Goal: Task Accomplishment & Management: Manage account settings

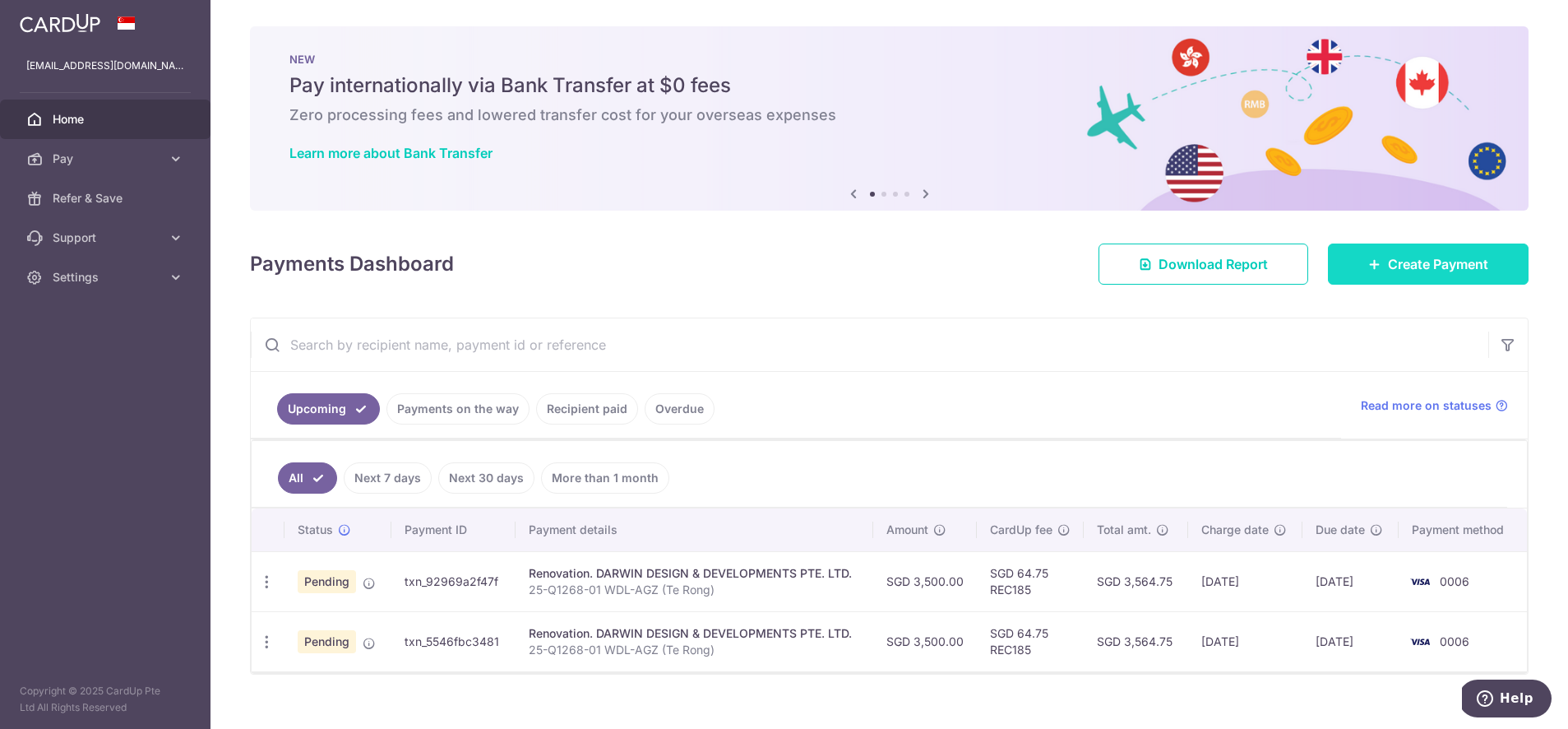
click at [1442, 265] on span "Create Payment" at bounding box center [1437, 264] width 100 height 20
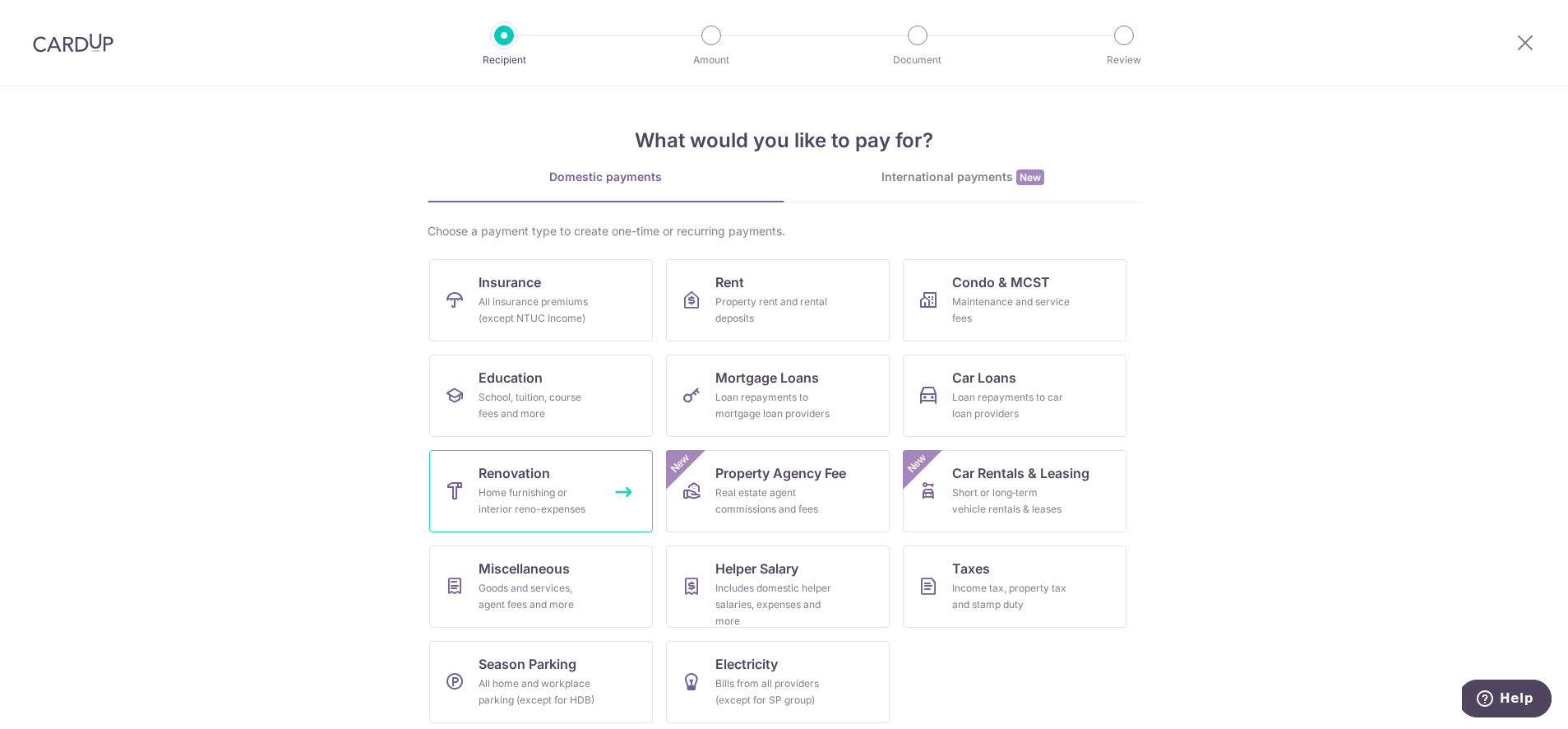
click at [495, 491] on div "Home furnishing or interior reno-expenses" at bounding box center [538, 501] width 118 height 32
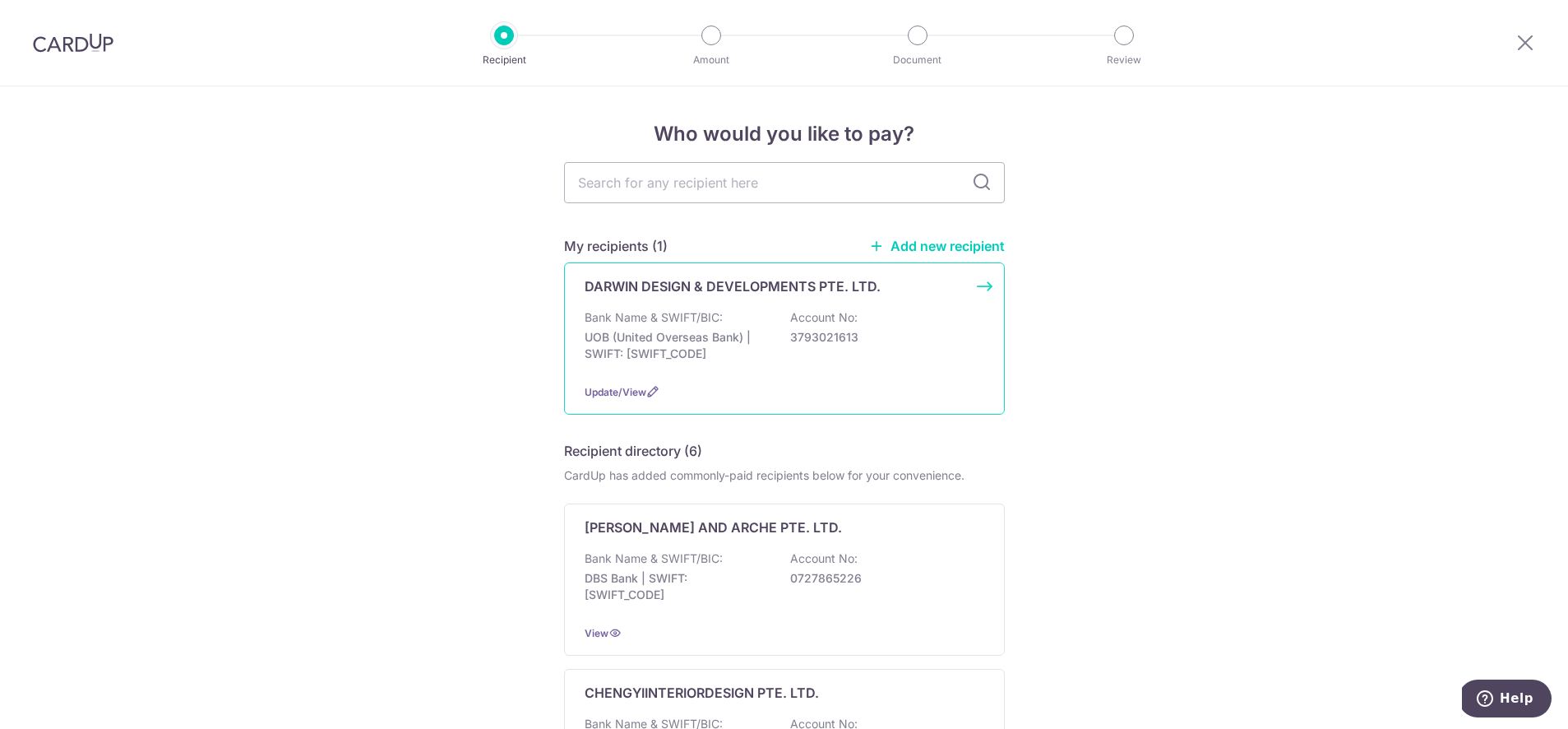
click at [722, 342] on p "UOB (United Overseas Bank) | SWIFT: [SWIFT_CODE]" at bounding box center [676, 345] width 184 height 32
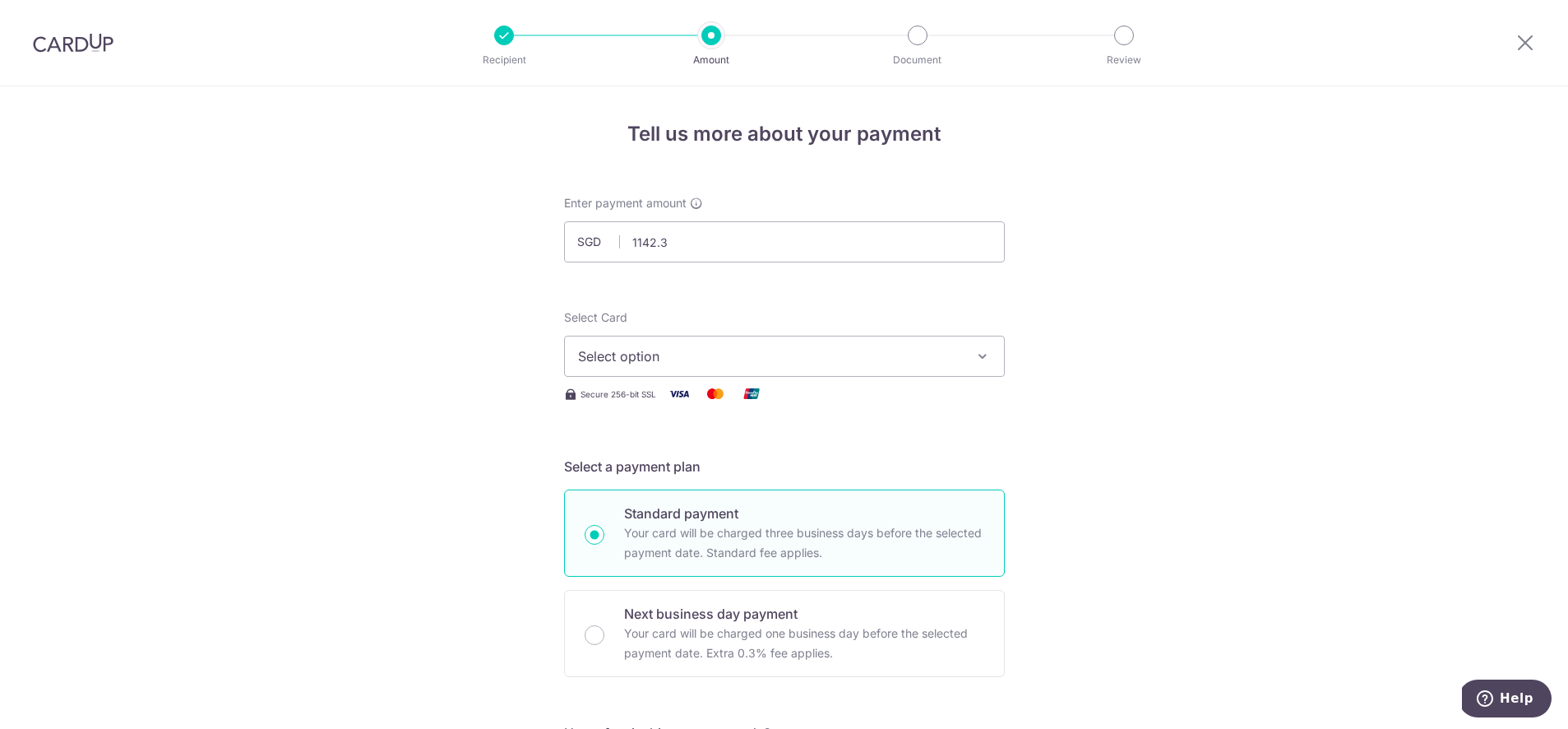
type input "1,142.30"
click at [729, 366] on button "Select option" at bounding box center [785, 355] width 441 height 41
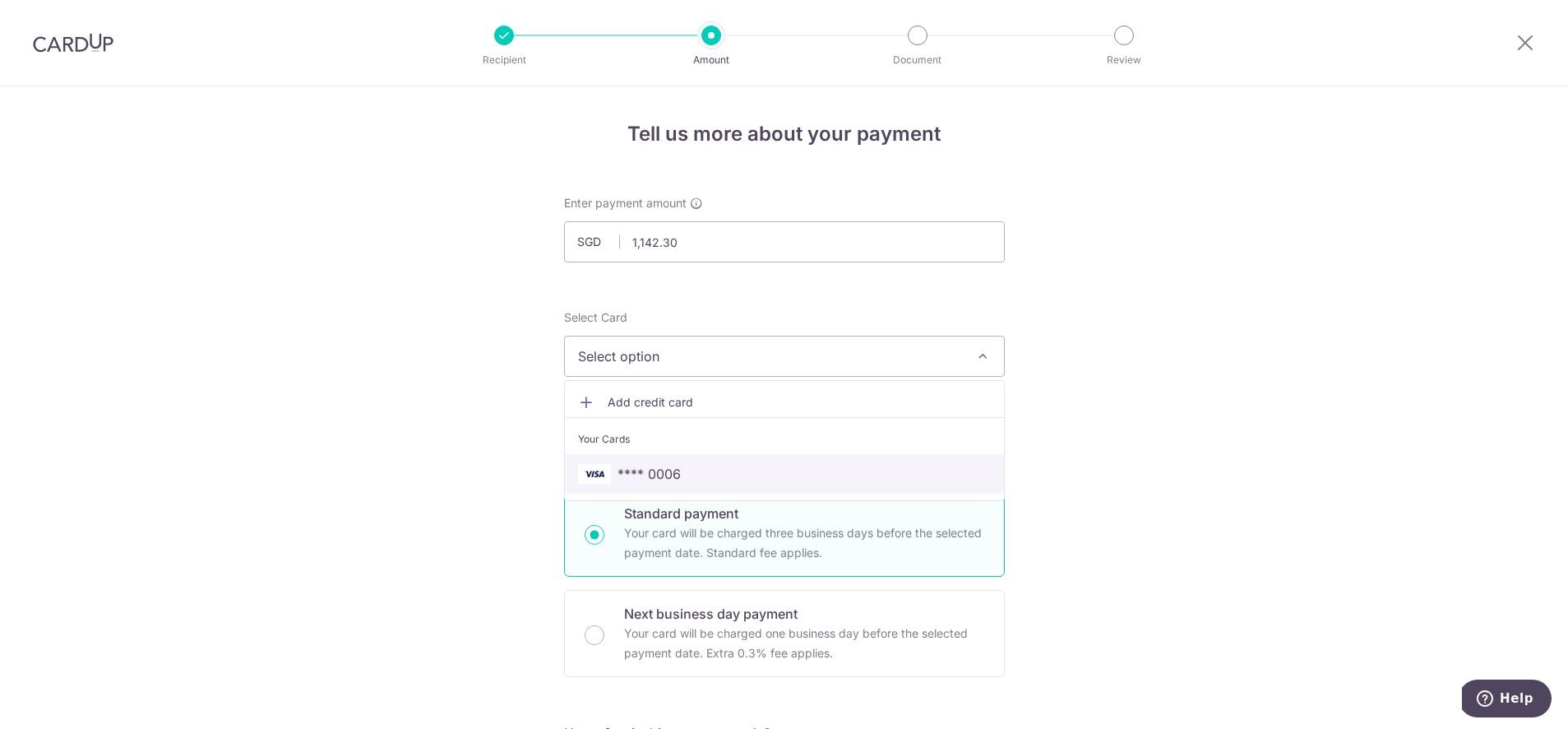
click at [688, 467] on span "**** 0006" at bounding box center [784, 474] width 413 height 20
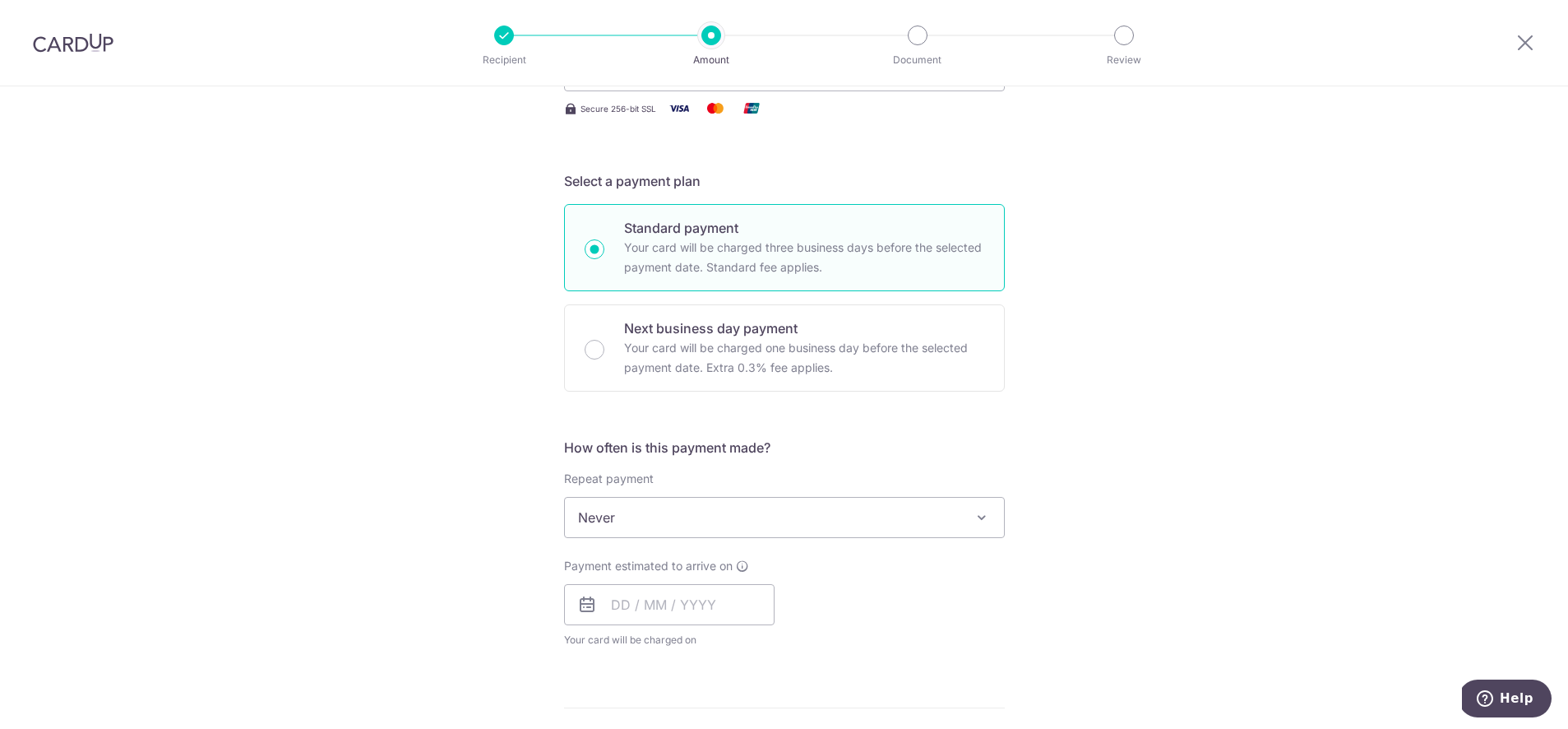
scroll to position [289, 0]
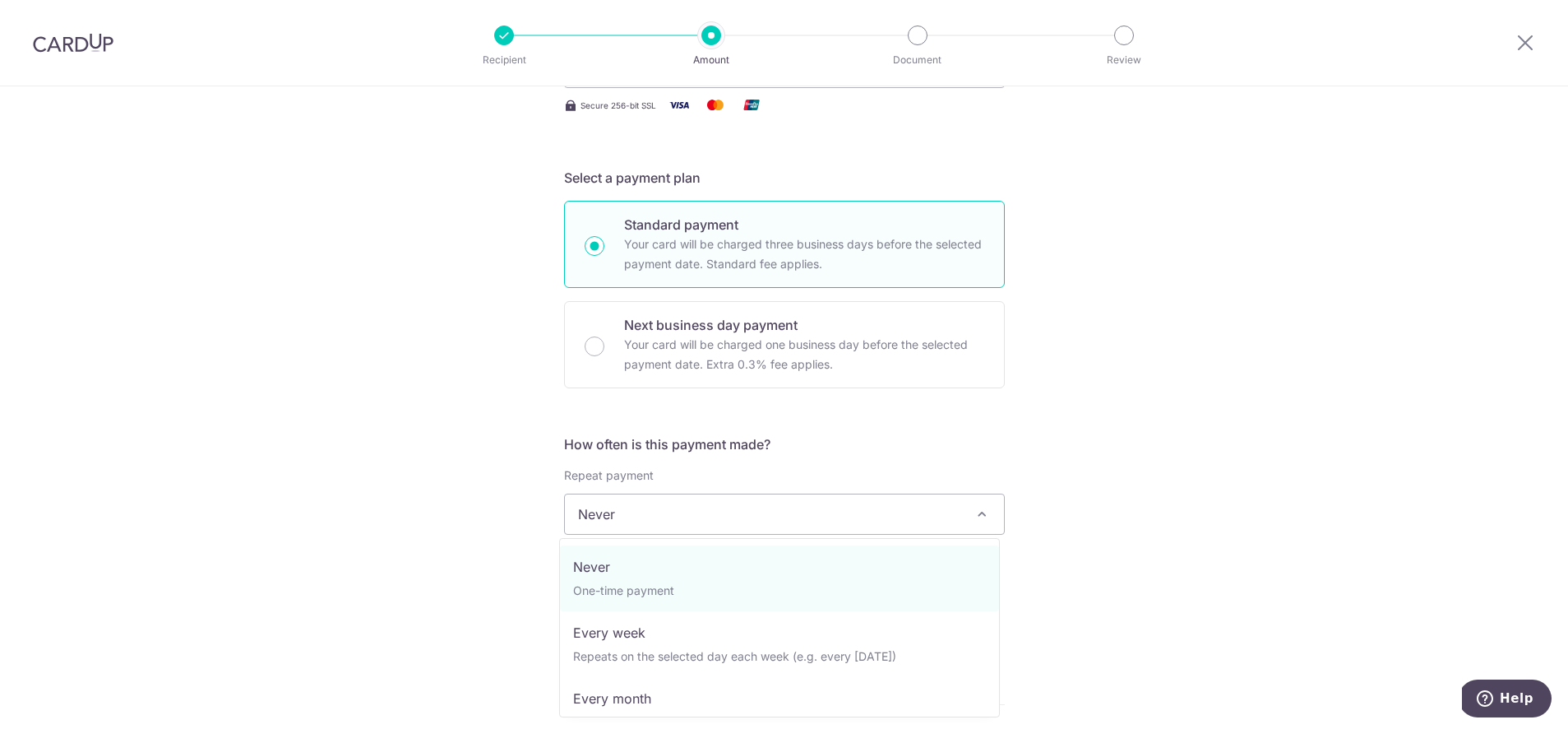
click at [691, 527] on span "Never" at bounding box center [785, 513] width 439 height 39
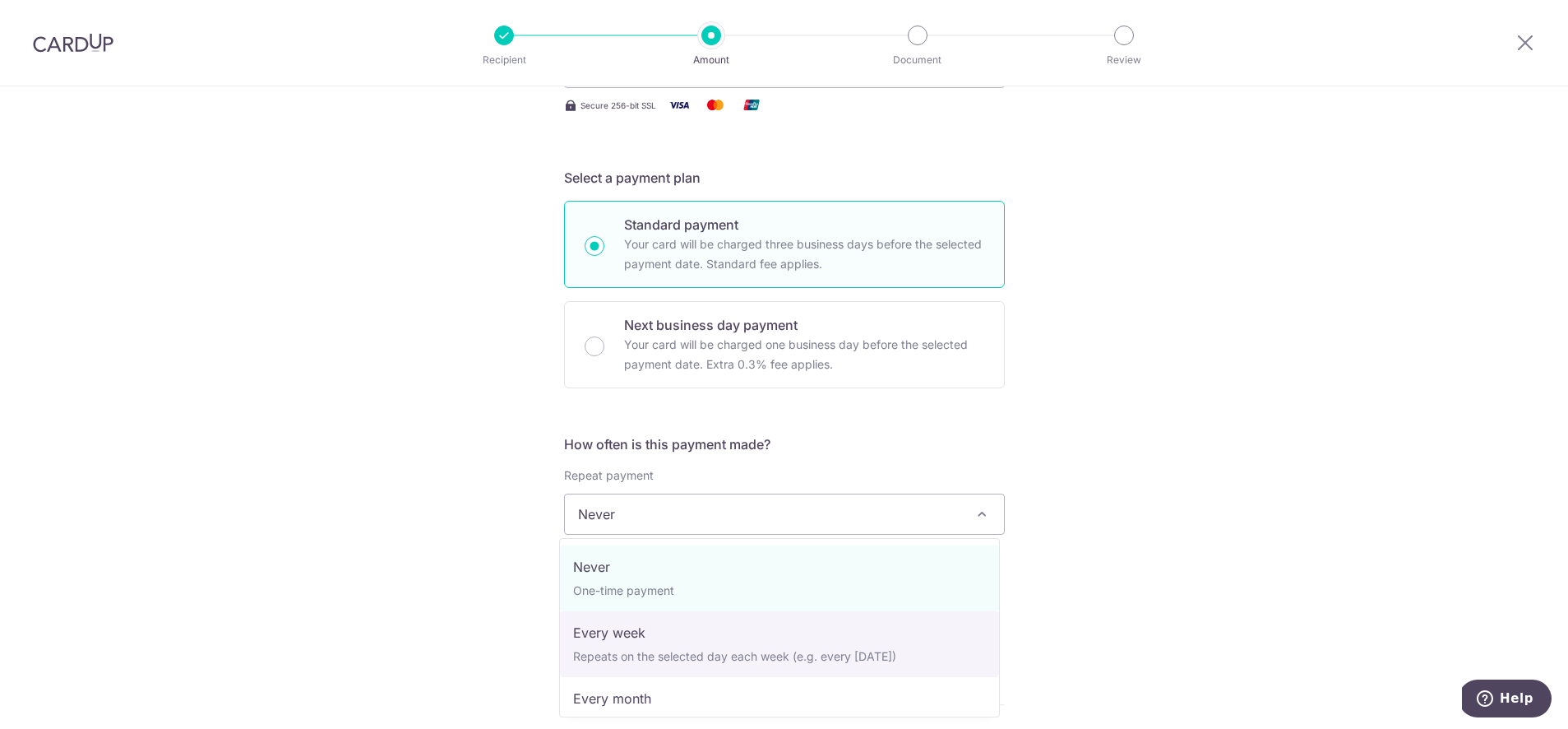
select select "2"
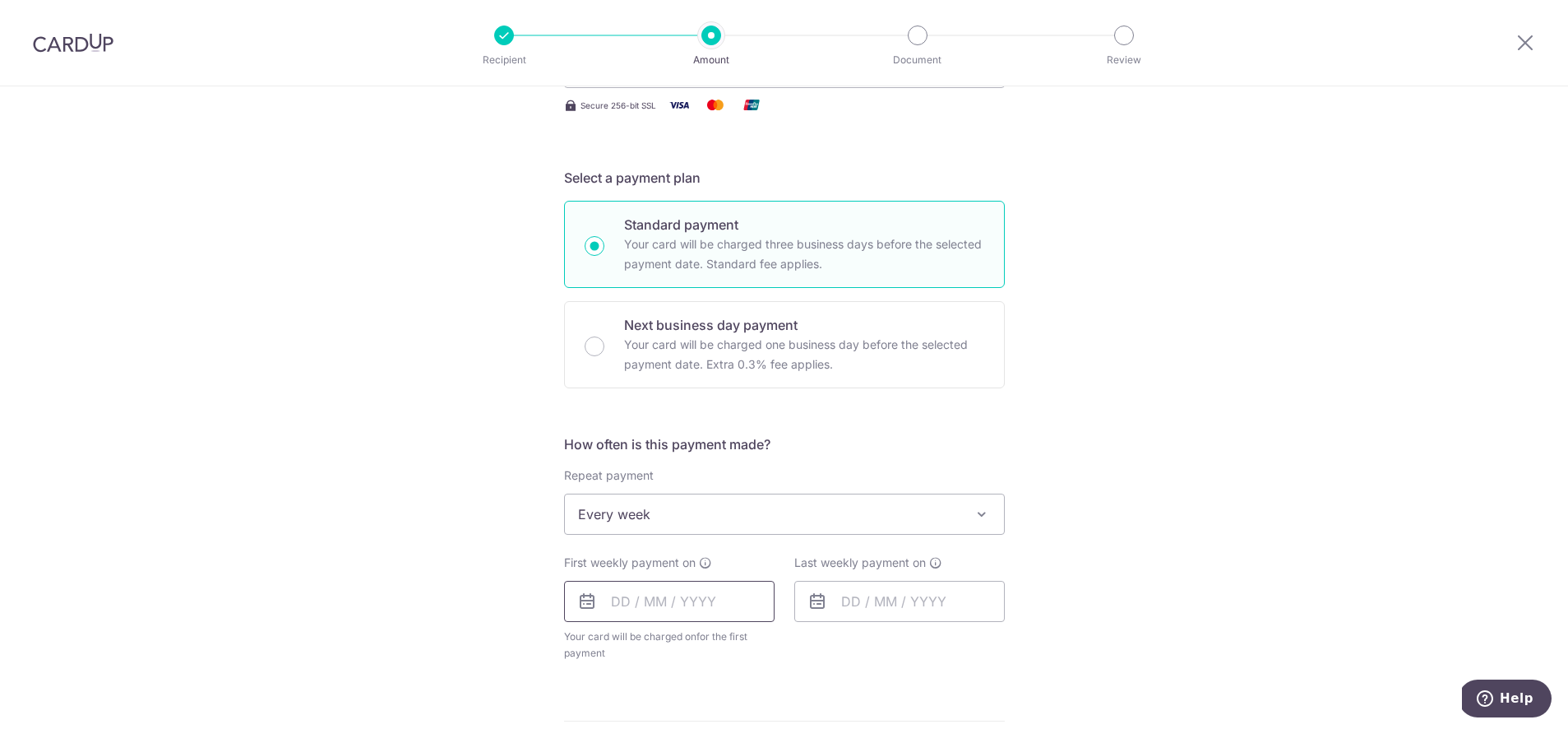
click at [706, 618] on input "text" at bounding box center [669, 601] width 210 height 41
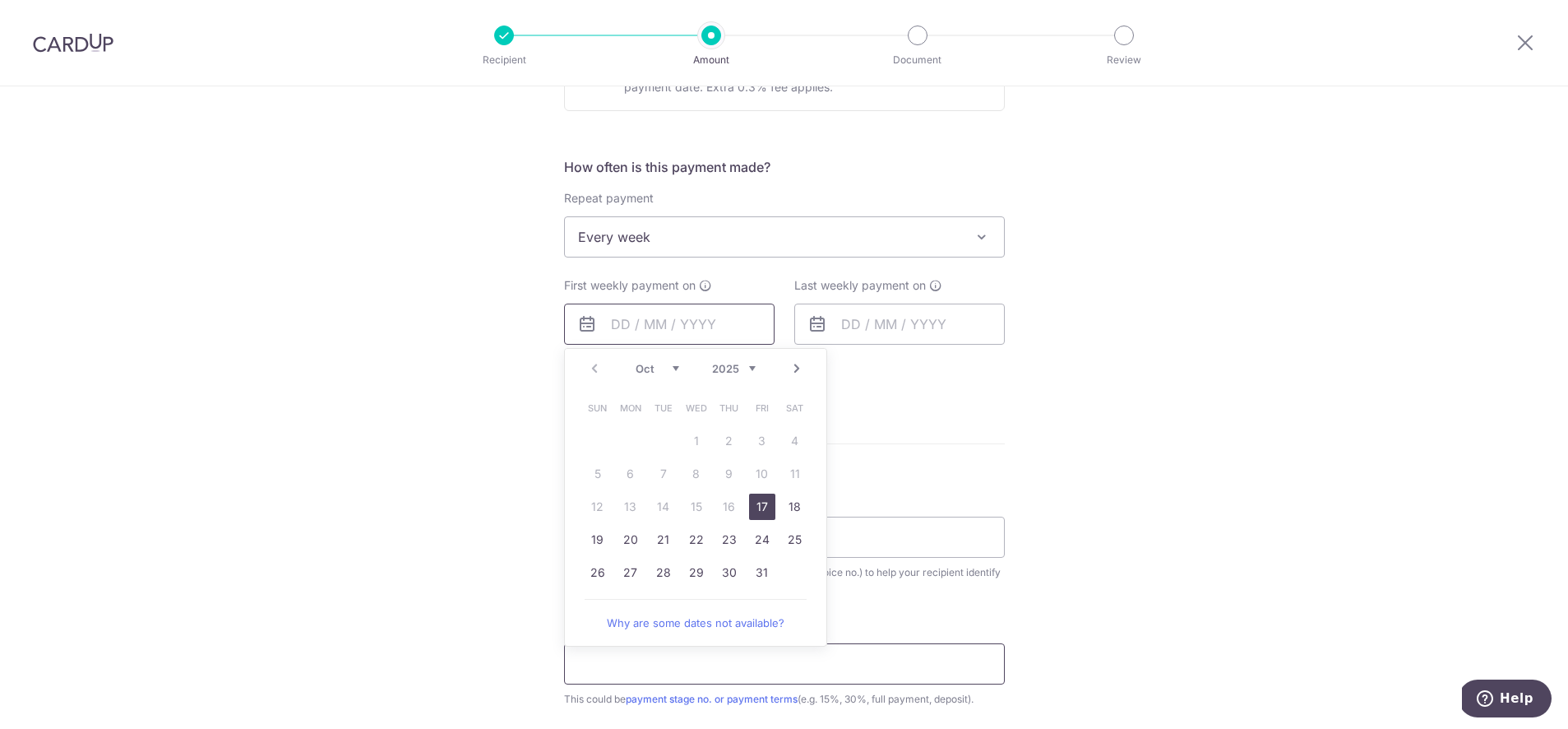
scroll to position [569, 0]
click at [758, 500] on link "17" at bounding box center [762, 504] width 27 height 27
type input "17/10/2025"
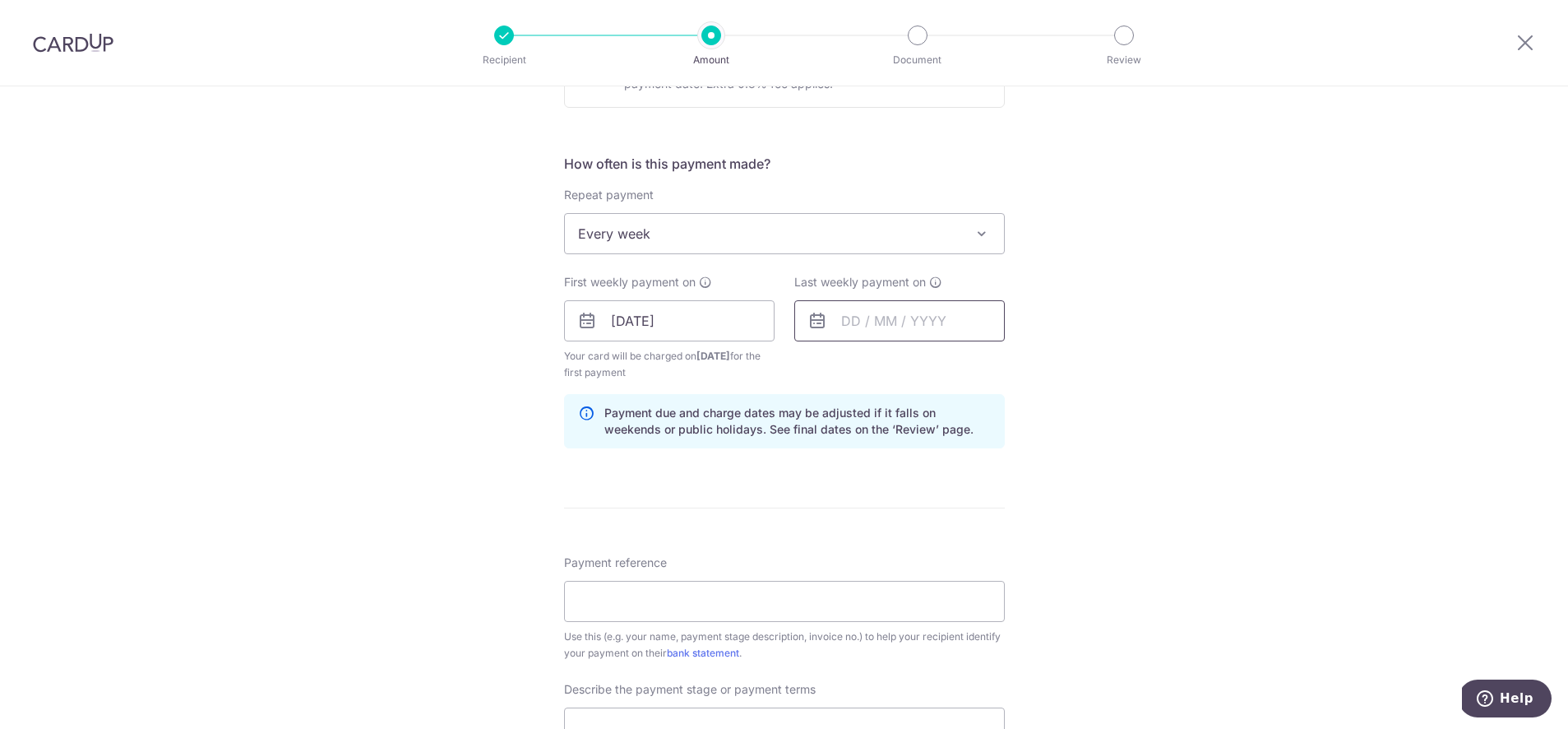
click at [908, 313] on input "text" at bounding box center [900, 320] width 210 height 41
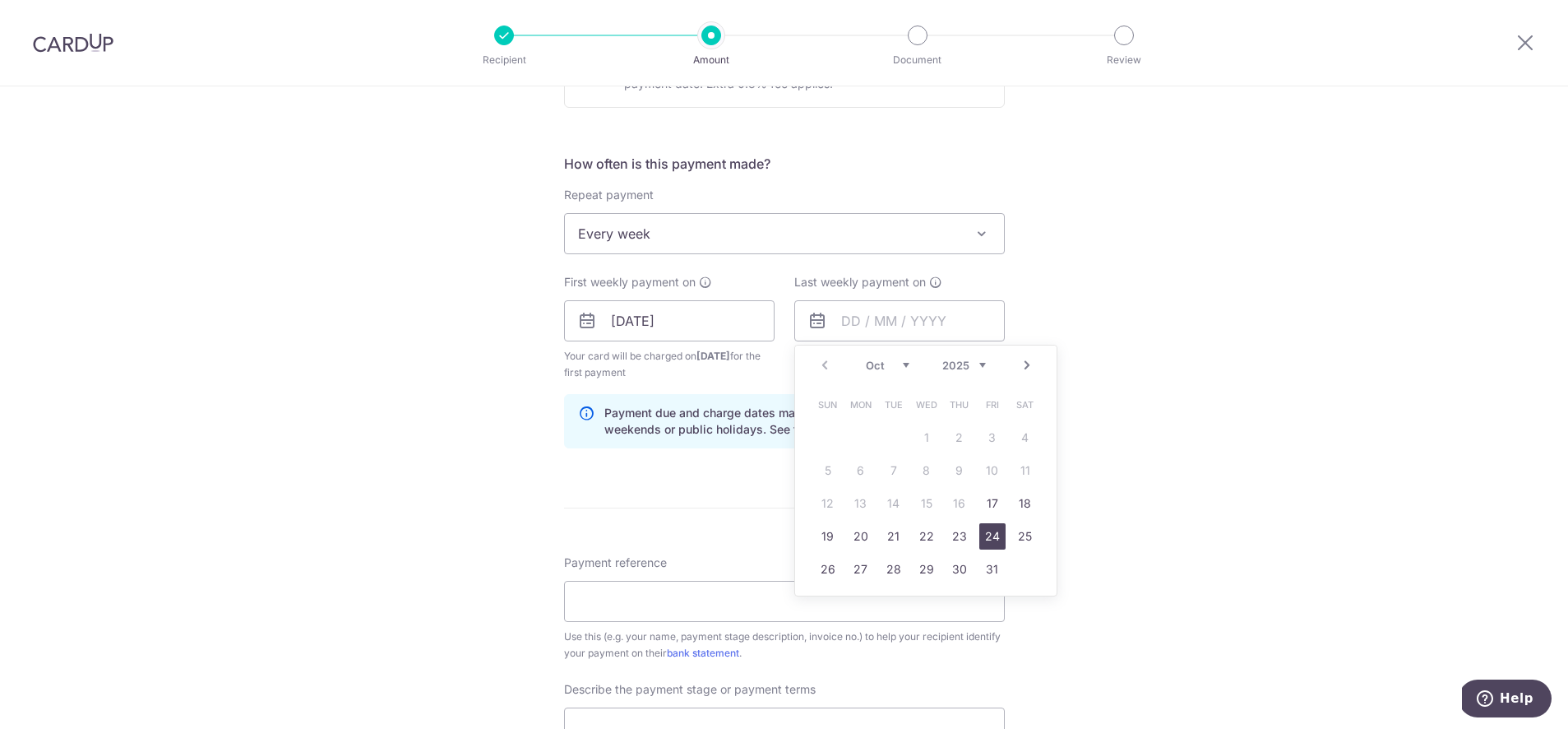
click at [979, 541] on link "24" at bounding box center [992, 537] width 27 height 27
type input "[DATE]"
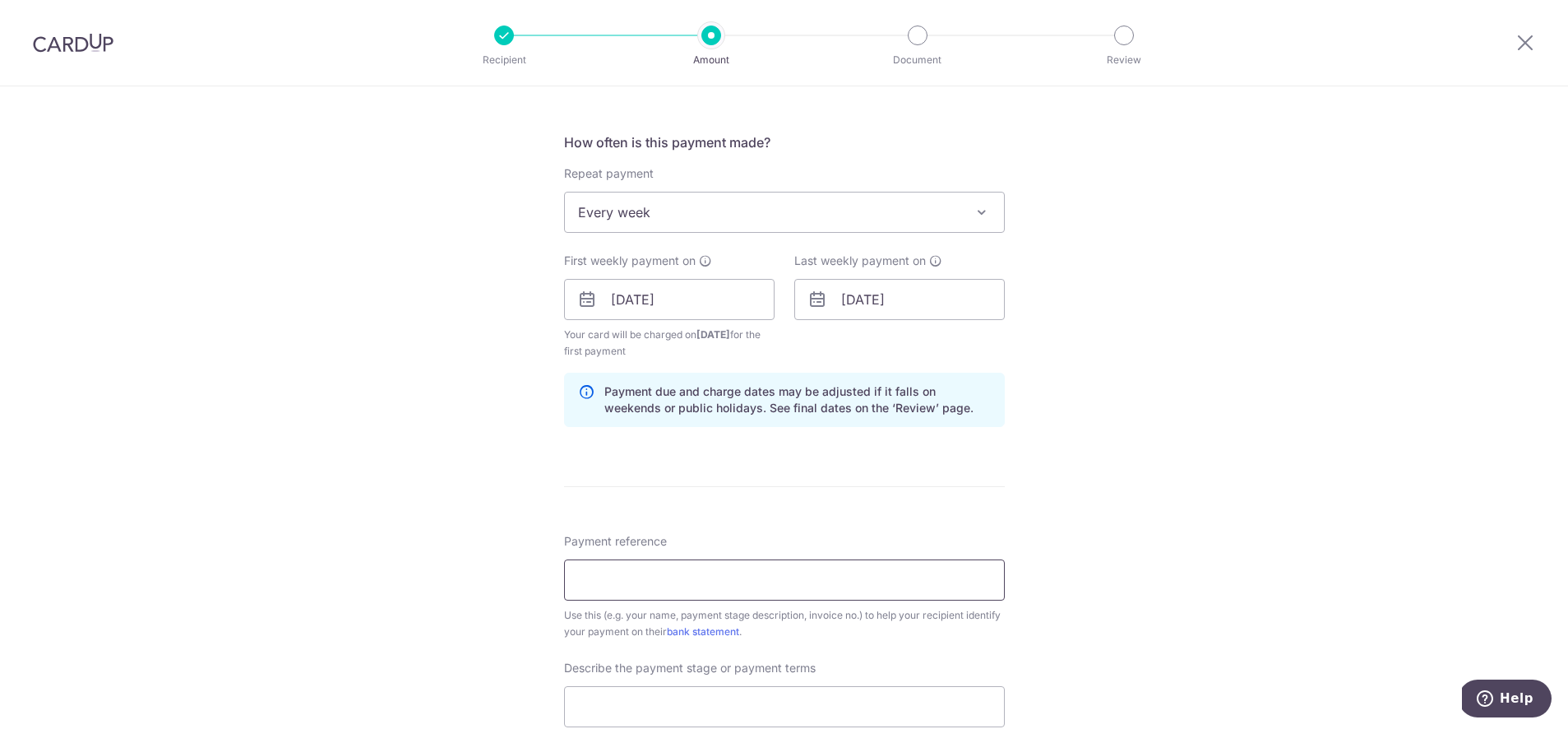
scroll to position [651, 0]
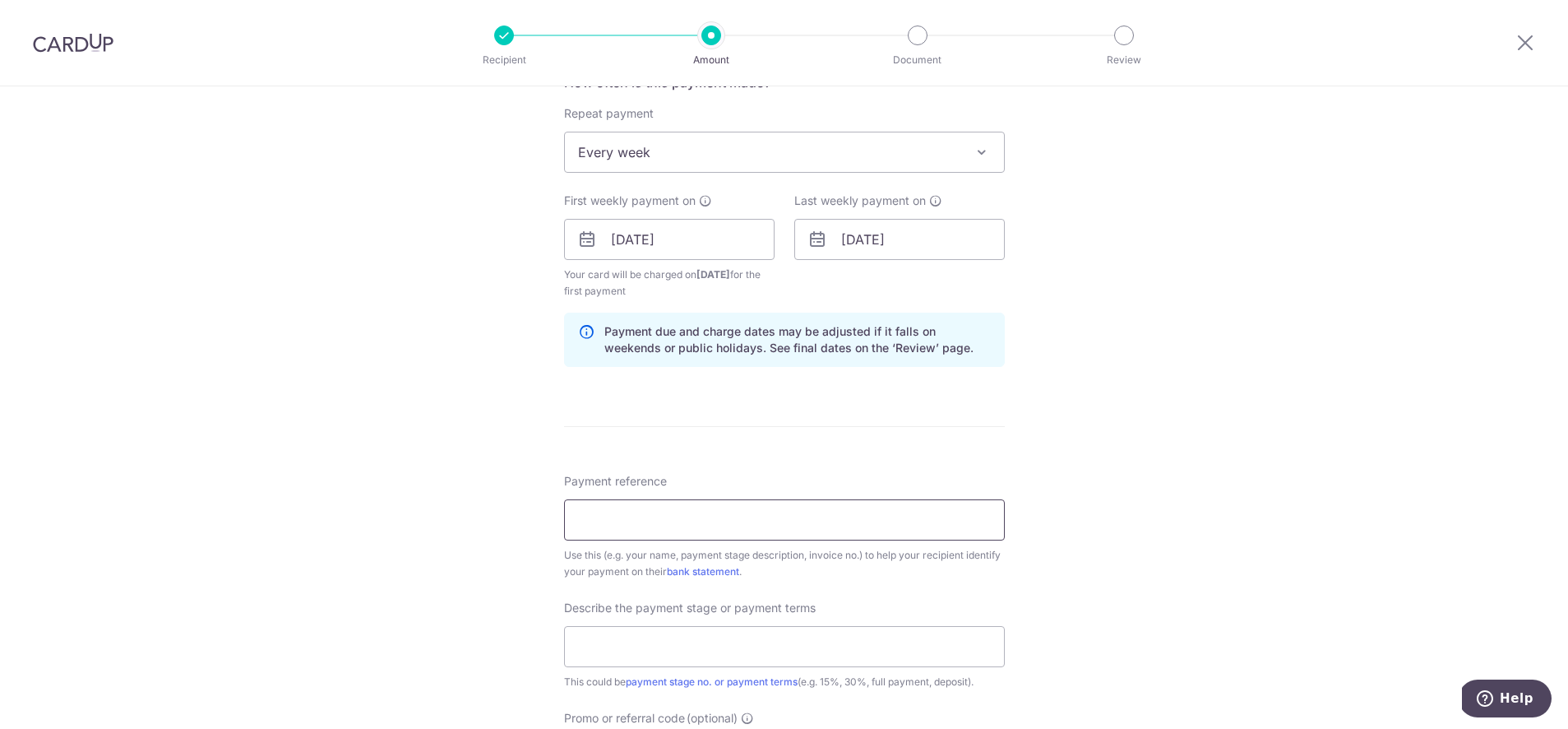
click at [691, 515] on input "Payment reference" at bounding box center [785, 520] width 441 height 41
type input "25-Q1268-01 WDL-AGZ (Te Rong)"
click at [736, 525] on input "25-Q1268-01 WDL-AGZ (Te Rong)" at bounding box center [785, 520] width 441 height 41
drag, startPoint x: 842, startPoint y: 509, endPoint x: 456, endPoint y: 529, distance: 386.5
click at [444, 529] on div "Tell us more about your payment Enter payment amount SGD 1,142.30 1142.30 Selec…" at bounding box center [784, 276] width 1568 height 1683
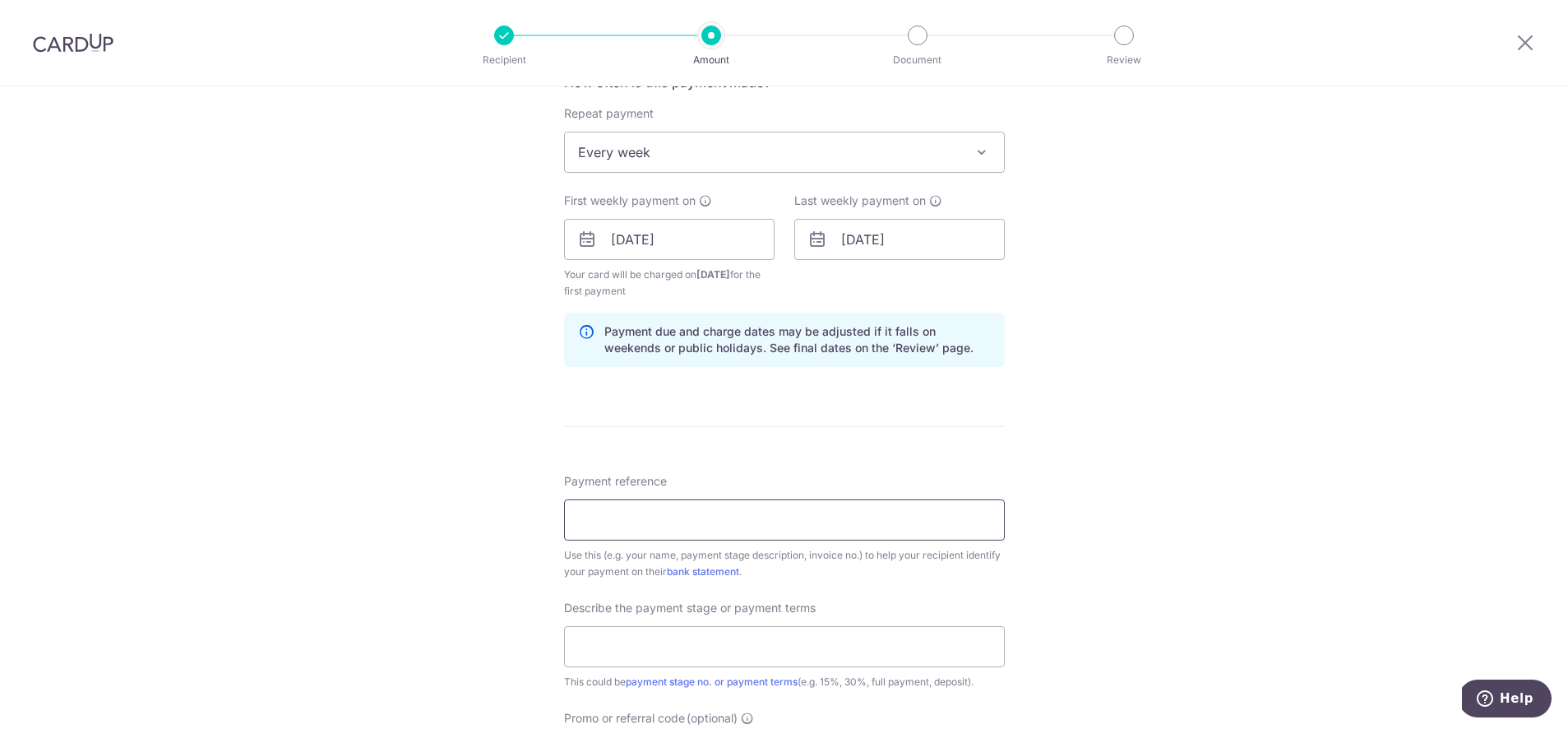
click at [767, 526] on input "Payment reference" at bounding box center [785, 520] width 441 height 41
type input "25-Q1268-01 WDL-AGZ (Te Rong)"
click at [731, 654] on input "text" at bounding box center [785, 646] width 441 height 41
type input "45% Contract sum"
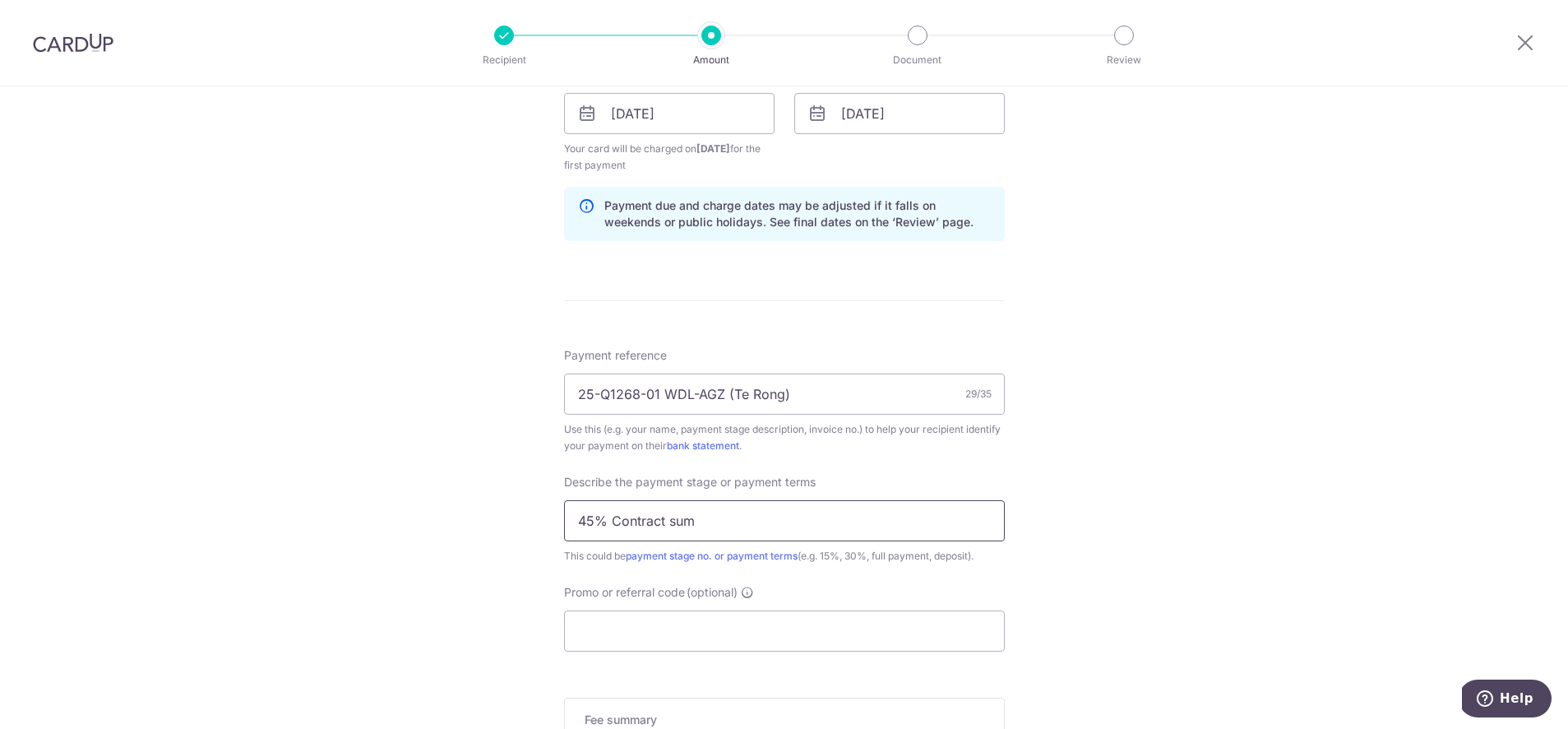
scroll to position [853, 0]
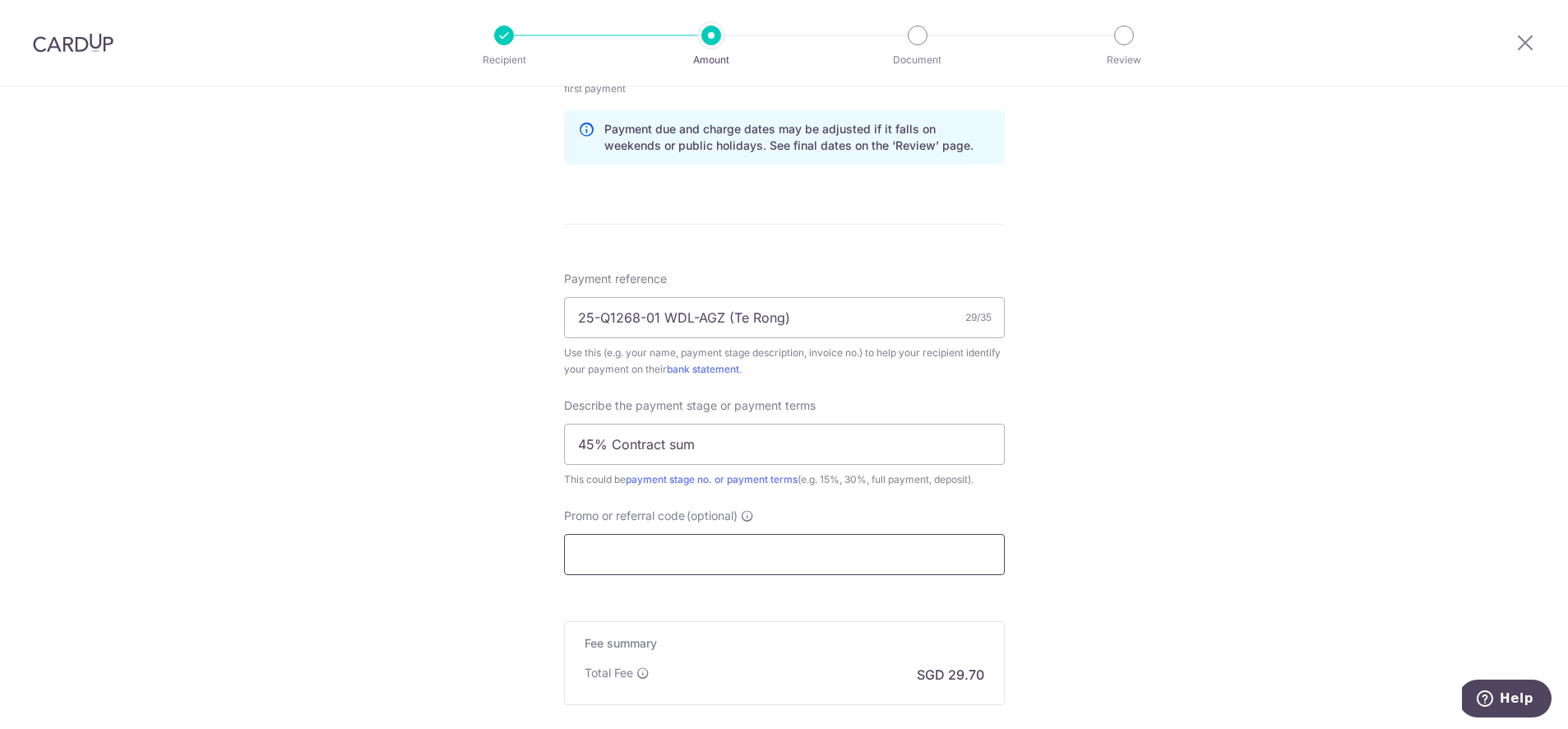
click at [695, 553] on input "Promo or referral code (optional)" at bounding box center [785, 554] width 441 height 41
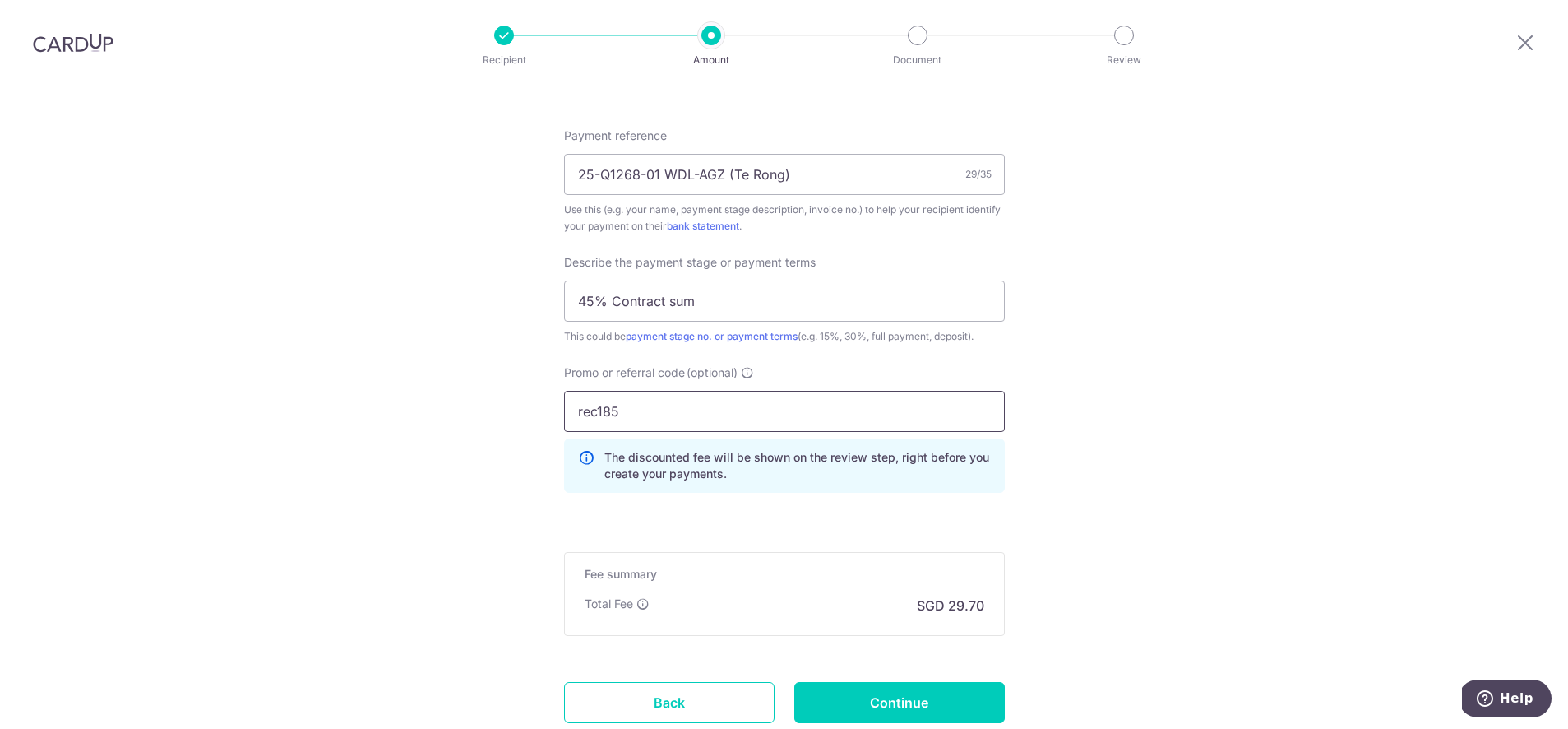
scroll to position [1044, 0]
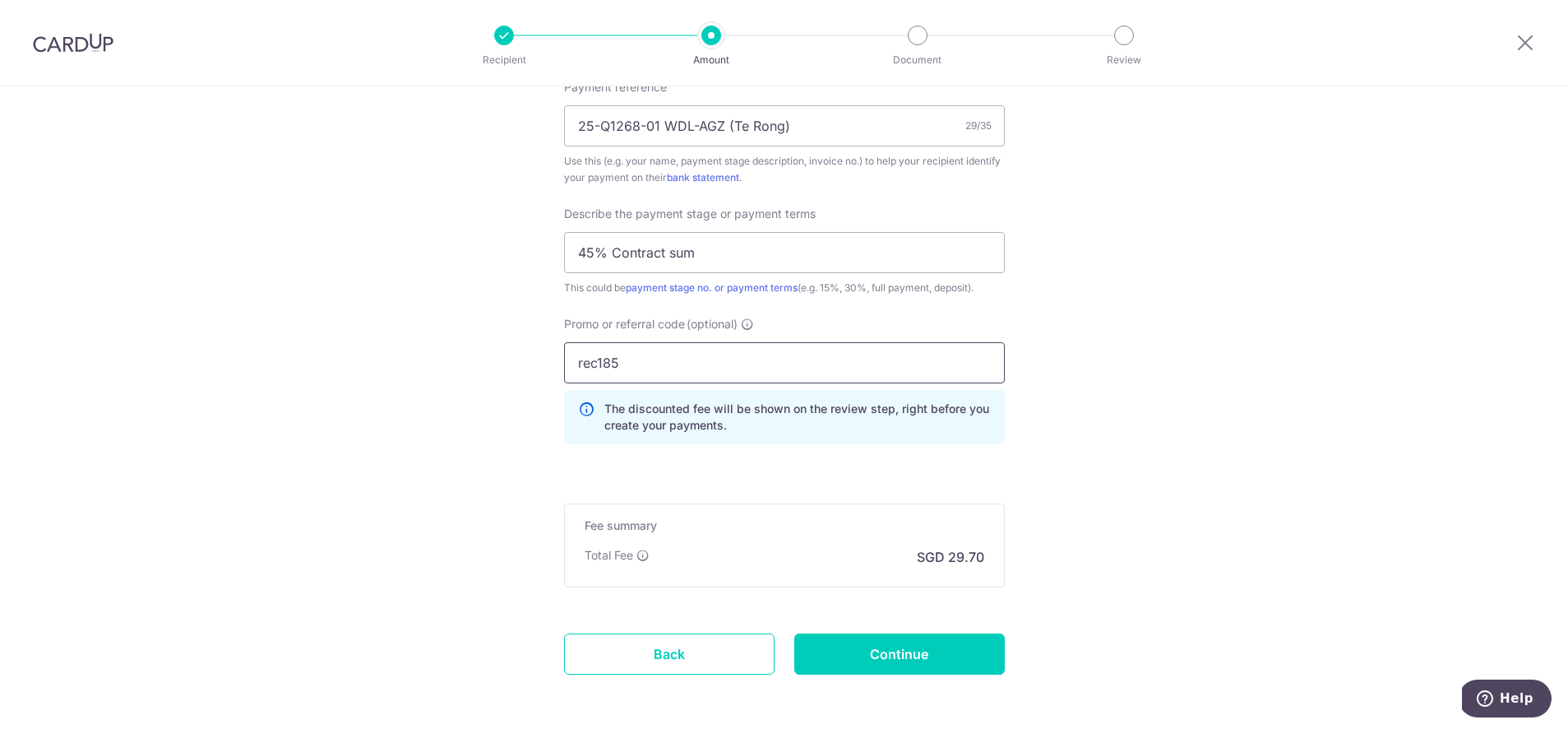
type input "rec185"
click at [849, 642] on input "Continue" at bounding box center [900, 654] width 210 height 41
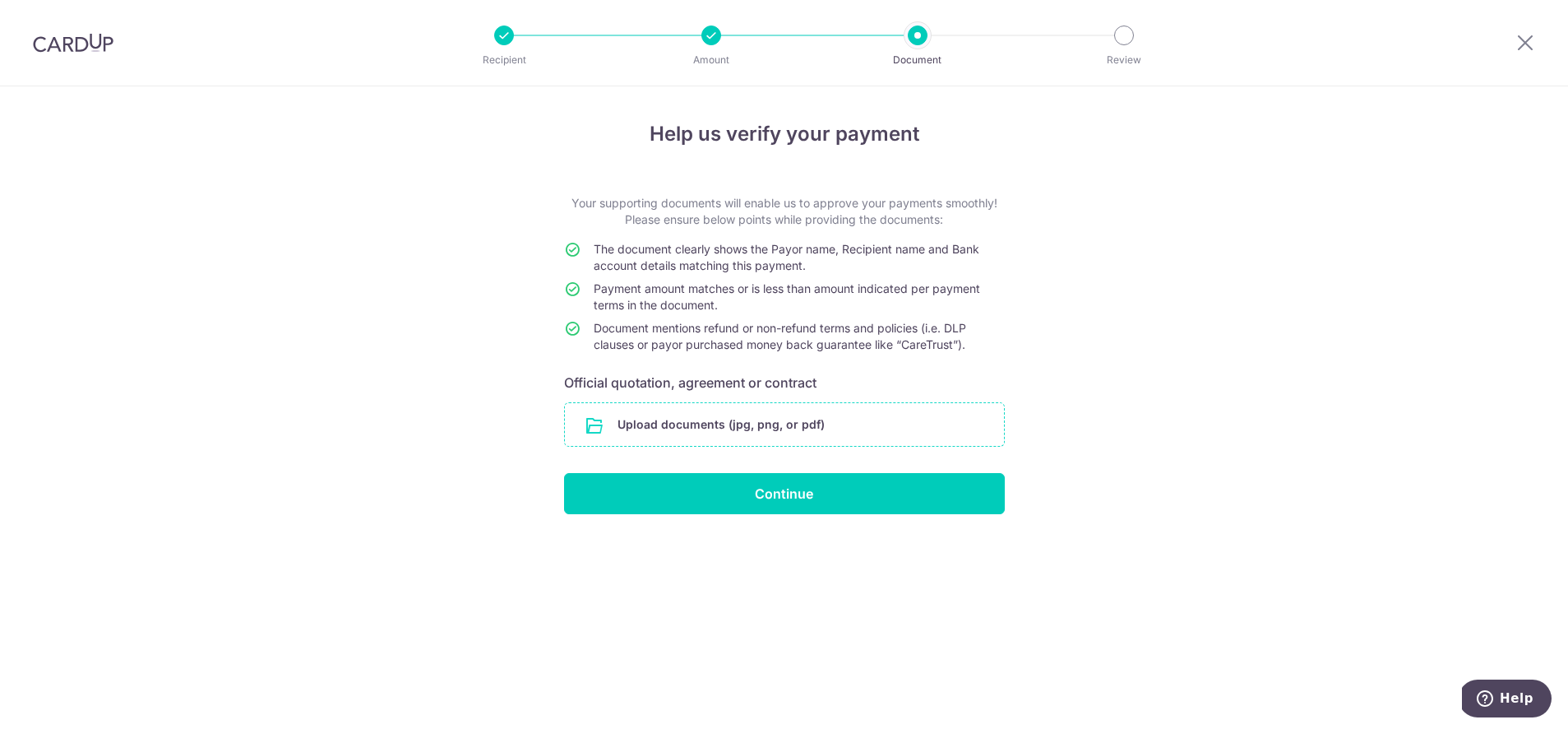
click at [766, 411] on input "file" at bounding box center [785, 424] width 439 height 43
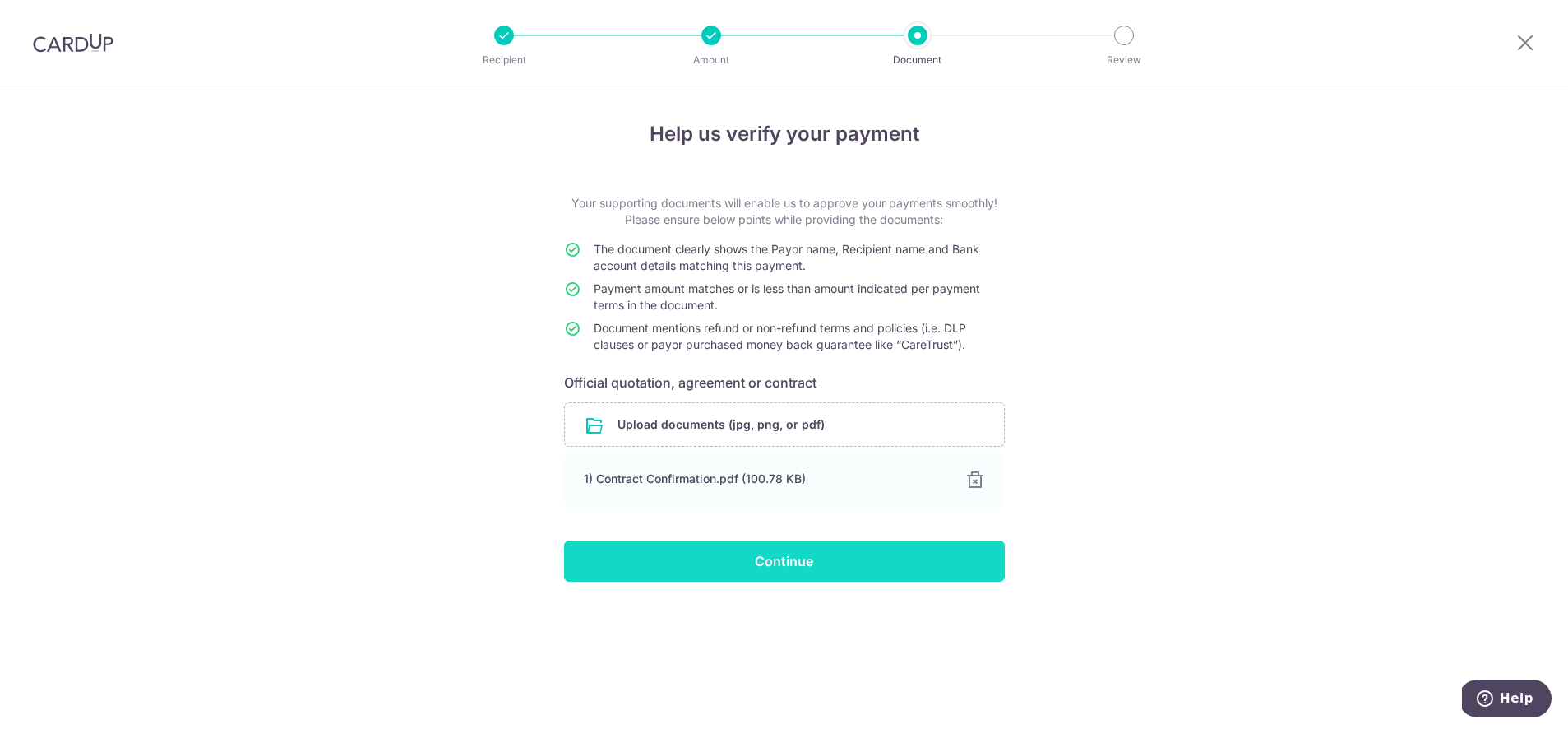
click at [893, 553] on input "Continue" at bounding box center [785, 561] width 441 height 41
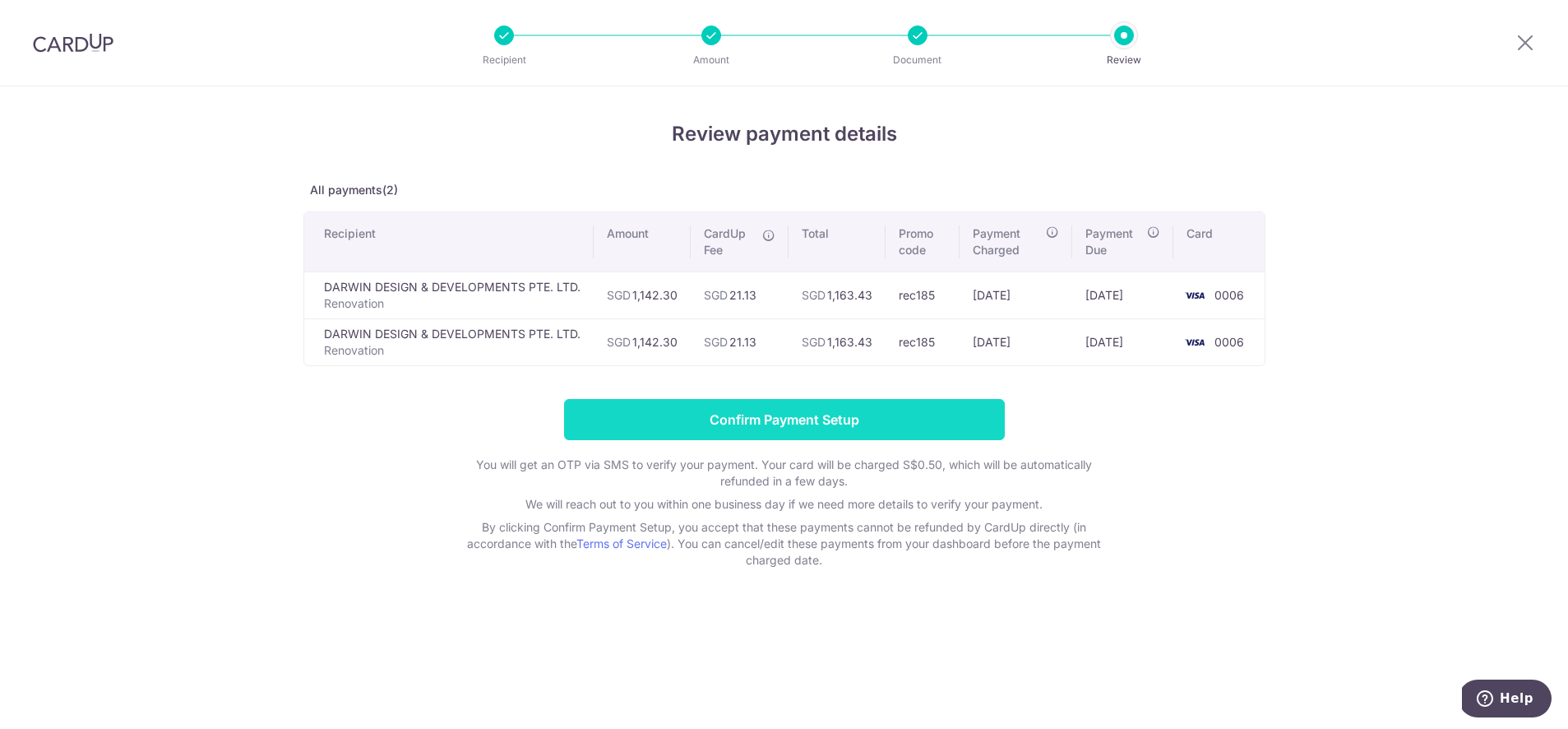
click at [897, 421] on input "Confirm Payment Setup" at bounding box center [785, 419] width 441 height 41
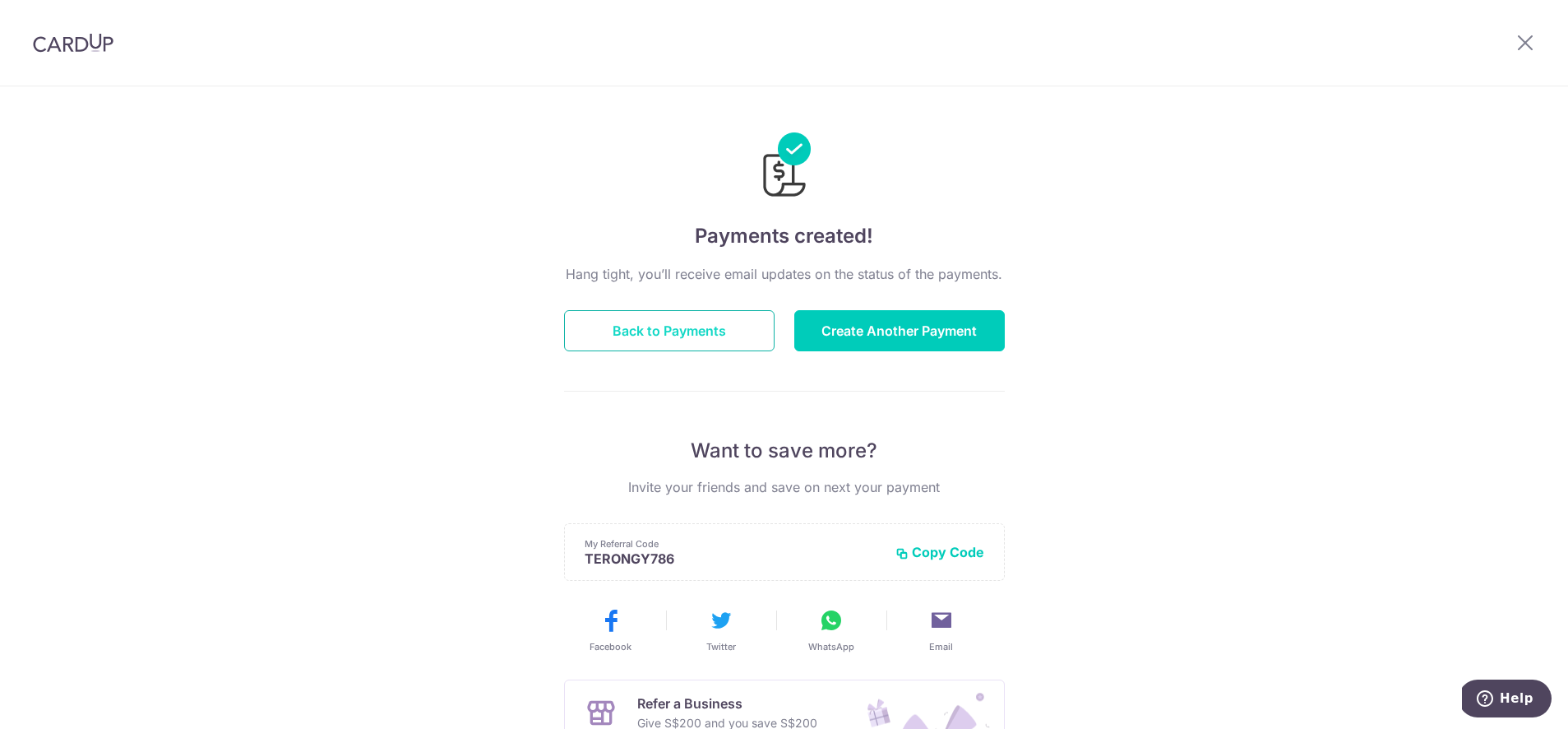
click at [716, 335] on button "Back to Payments" at bounding box center [669, 331] width 210 height 41
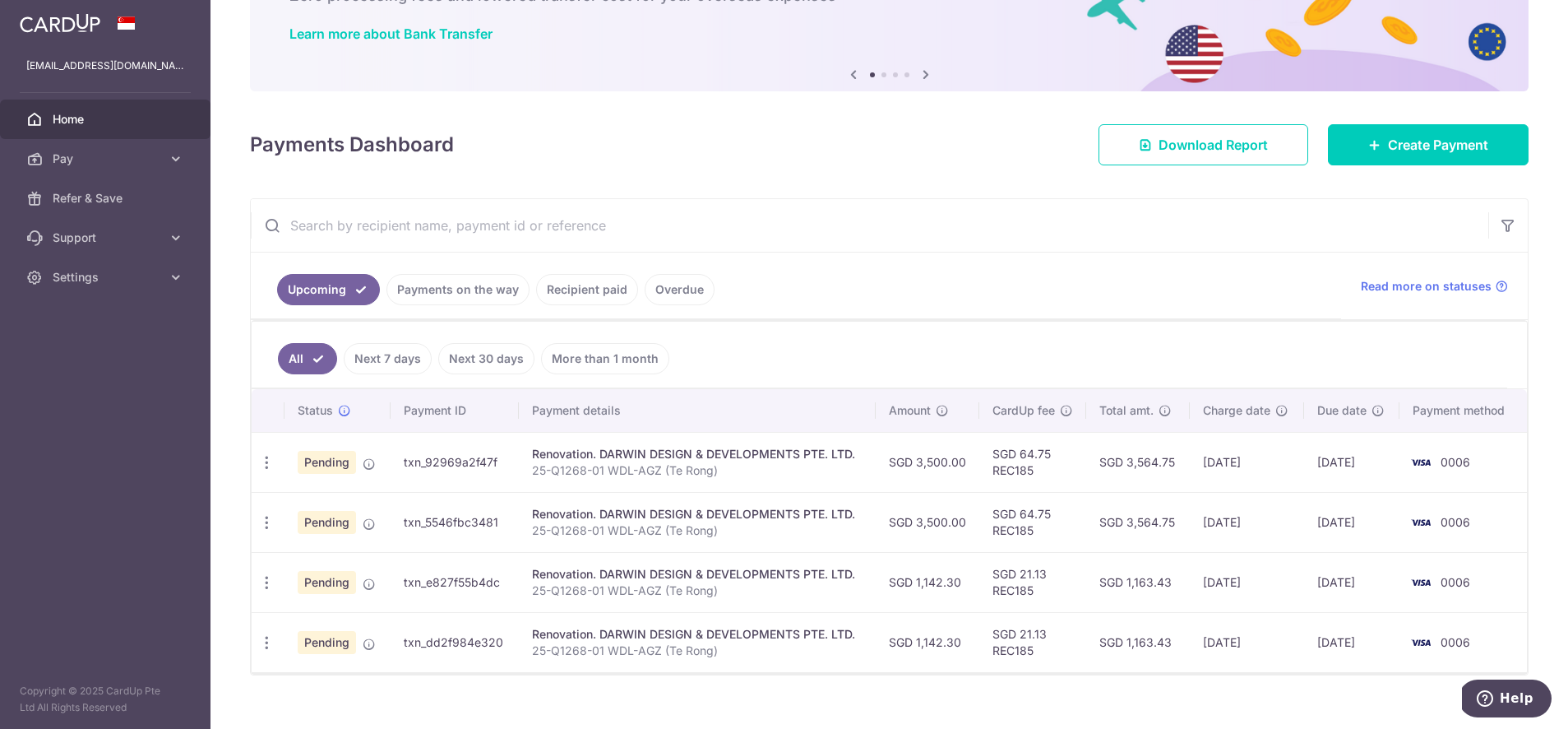
scroll to position [134, 0]
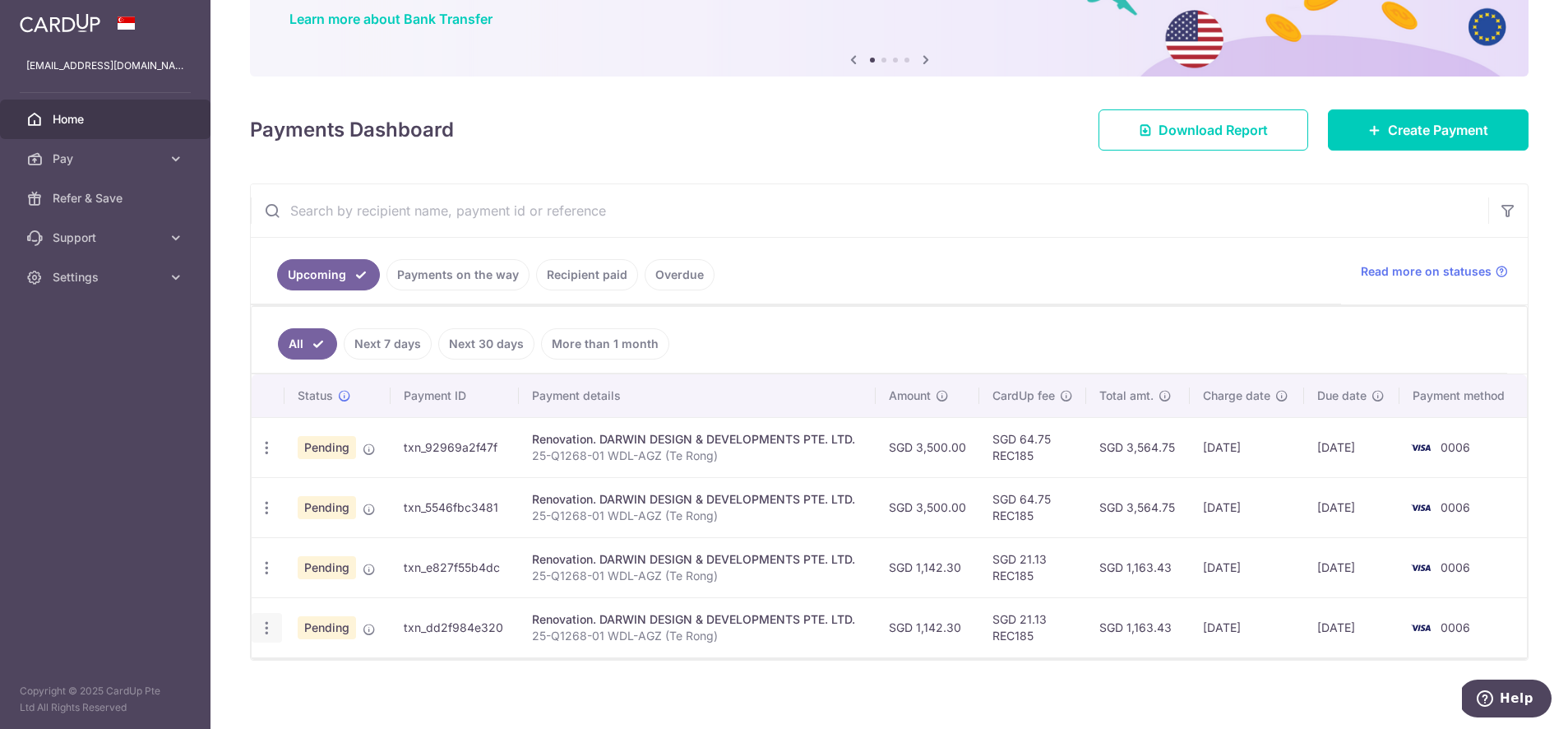
click at [264, 634] on icon "button" at bounding box center [266, 628] width 17 height 17
click at [301, 663] on span "Update payment" at bounding box center [354, 673] width 112 height 20
radio input "true"
type input "1,142.30"
type input "24/10/2025"
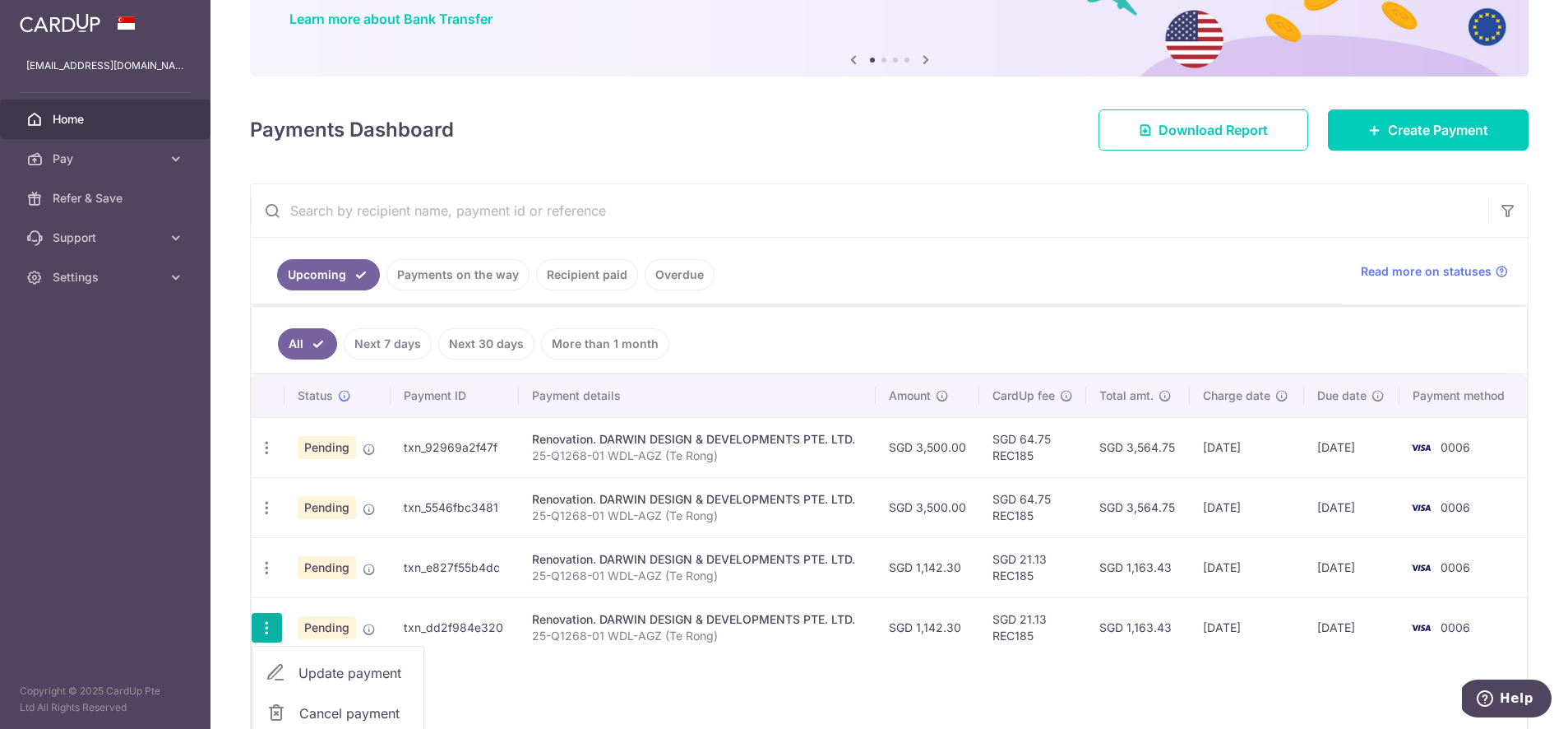
type input "25-Q1268-01 WDL-AGZ (Te Rong)"
type input "45% Contract sum"
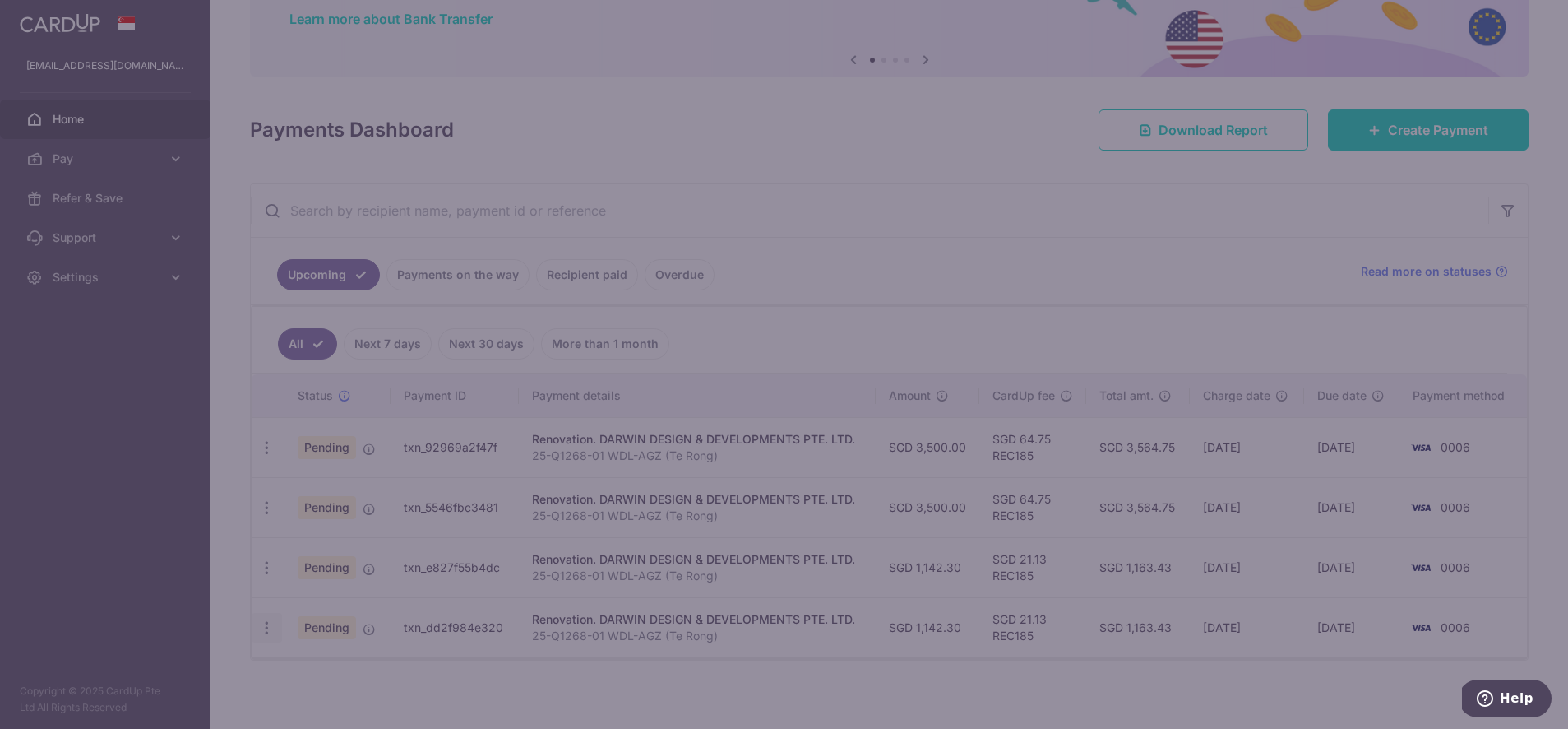
type input "REC185"
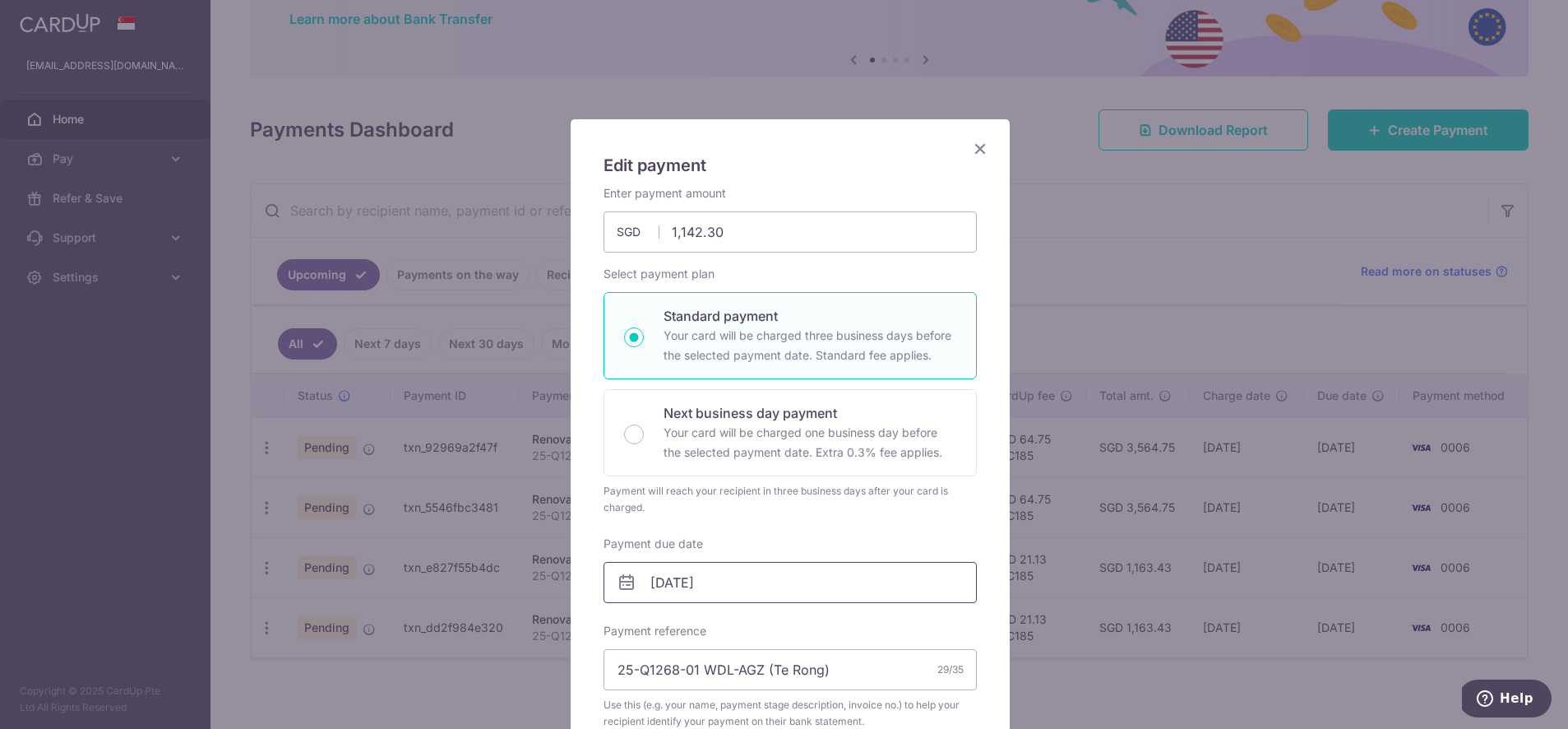
click at [812, 594] on input "24/10/2025" at bounding box center [790, 582] width 373 height 41
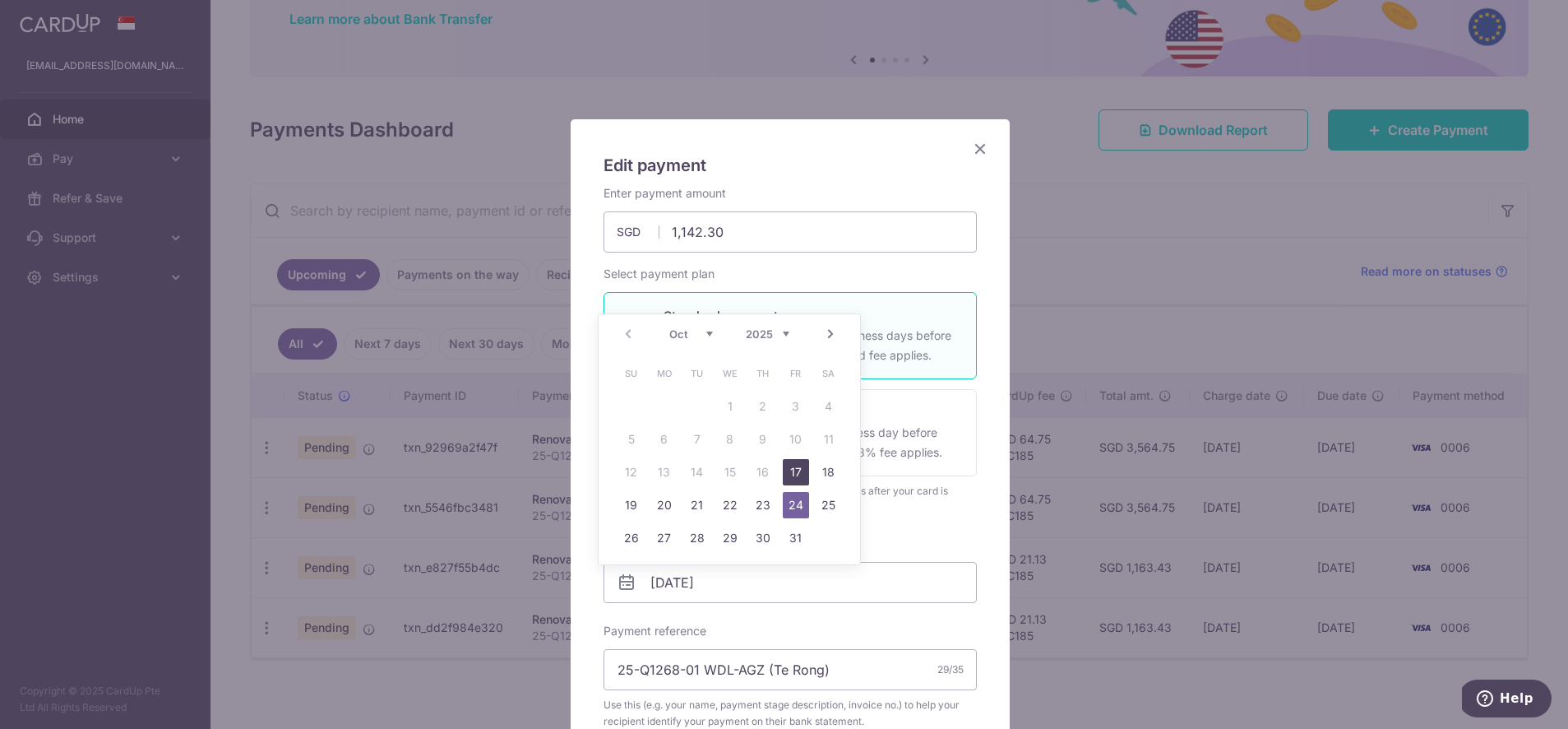
click at [801, 482] on link "17" at bounding box center [796, 472] width 27 height 27
type input "[DATE]"
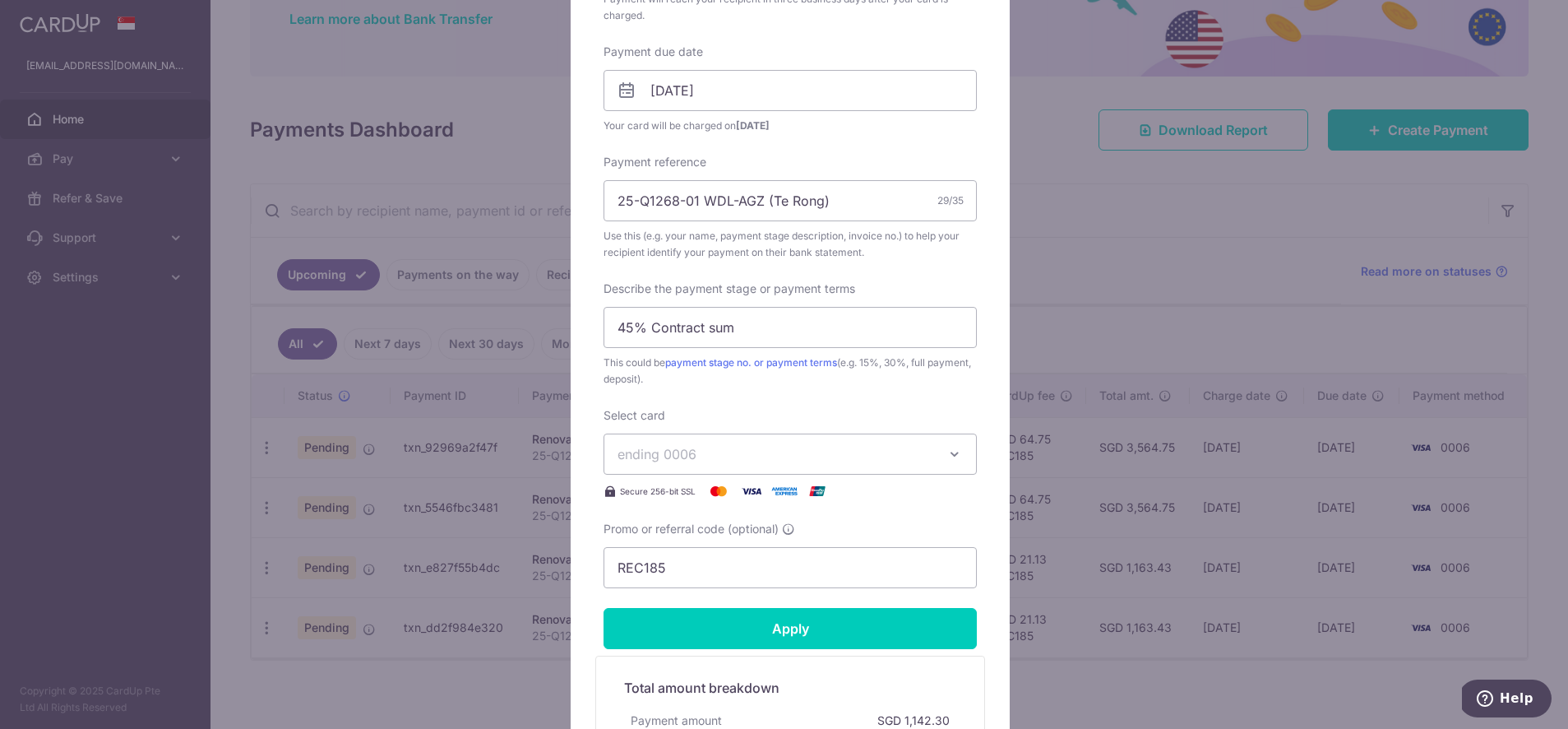
scroll to position [599, 0]
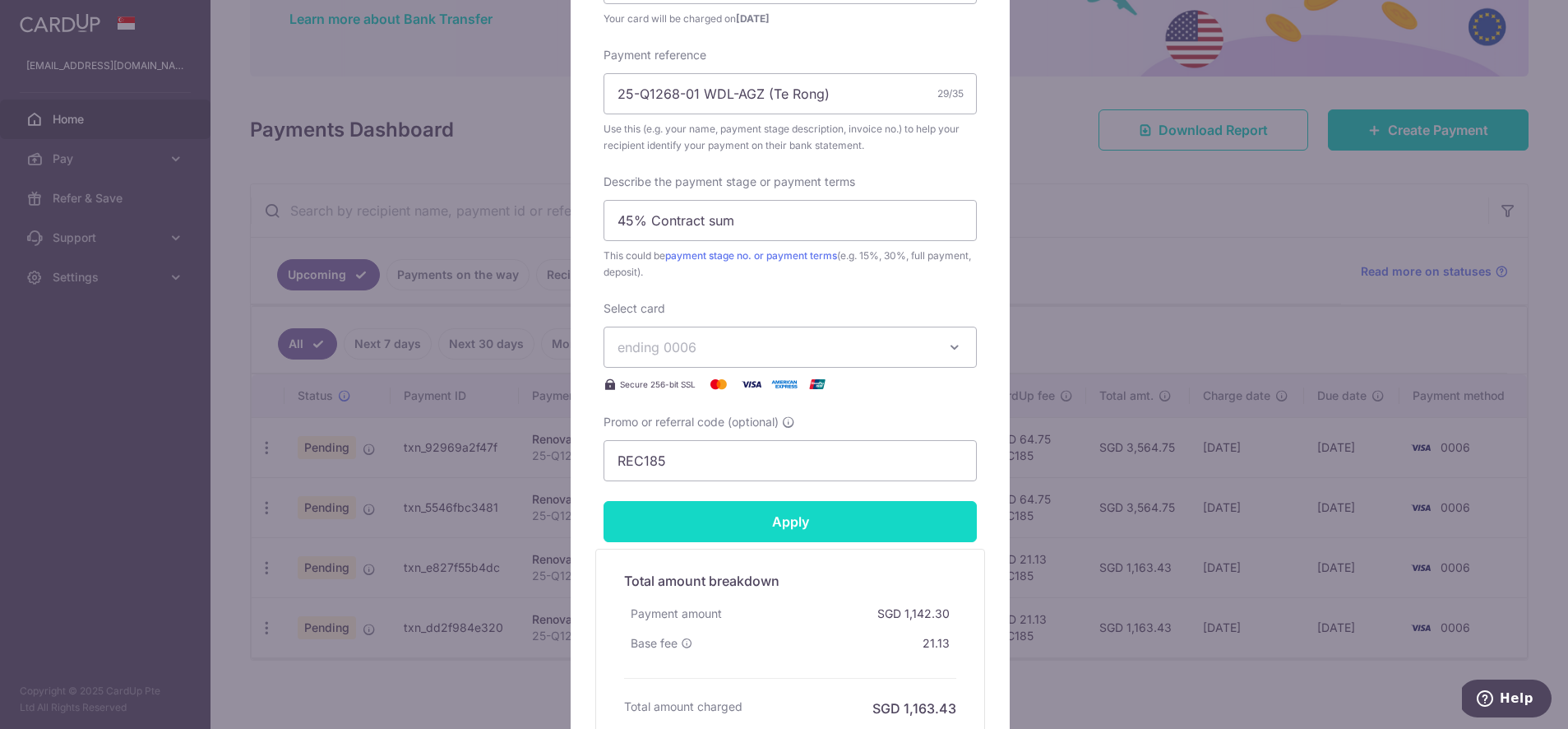
click at [814, 536] on input "Apply" at bounding box center [790, 521] width 373 height 41
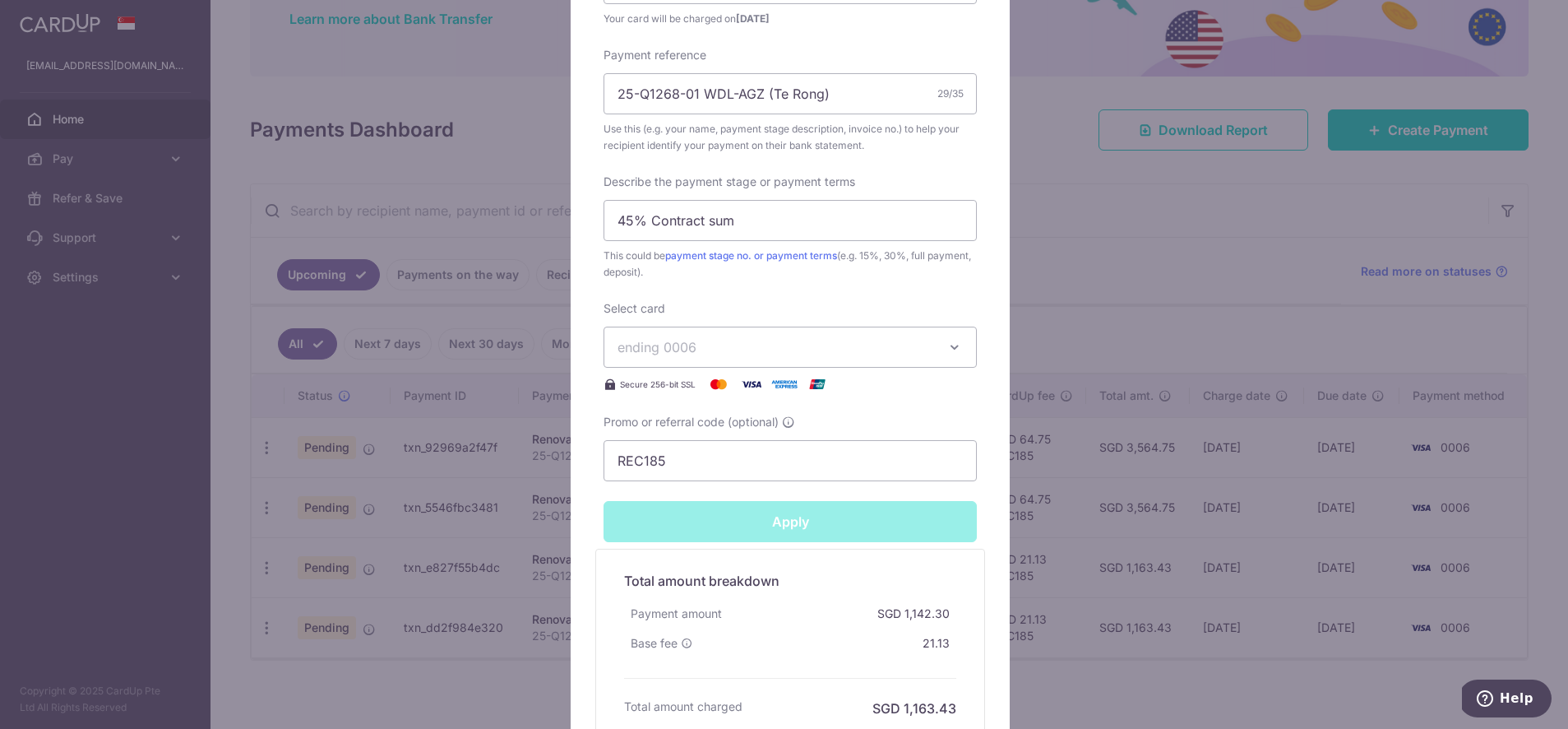
type input "Successfully Applied"
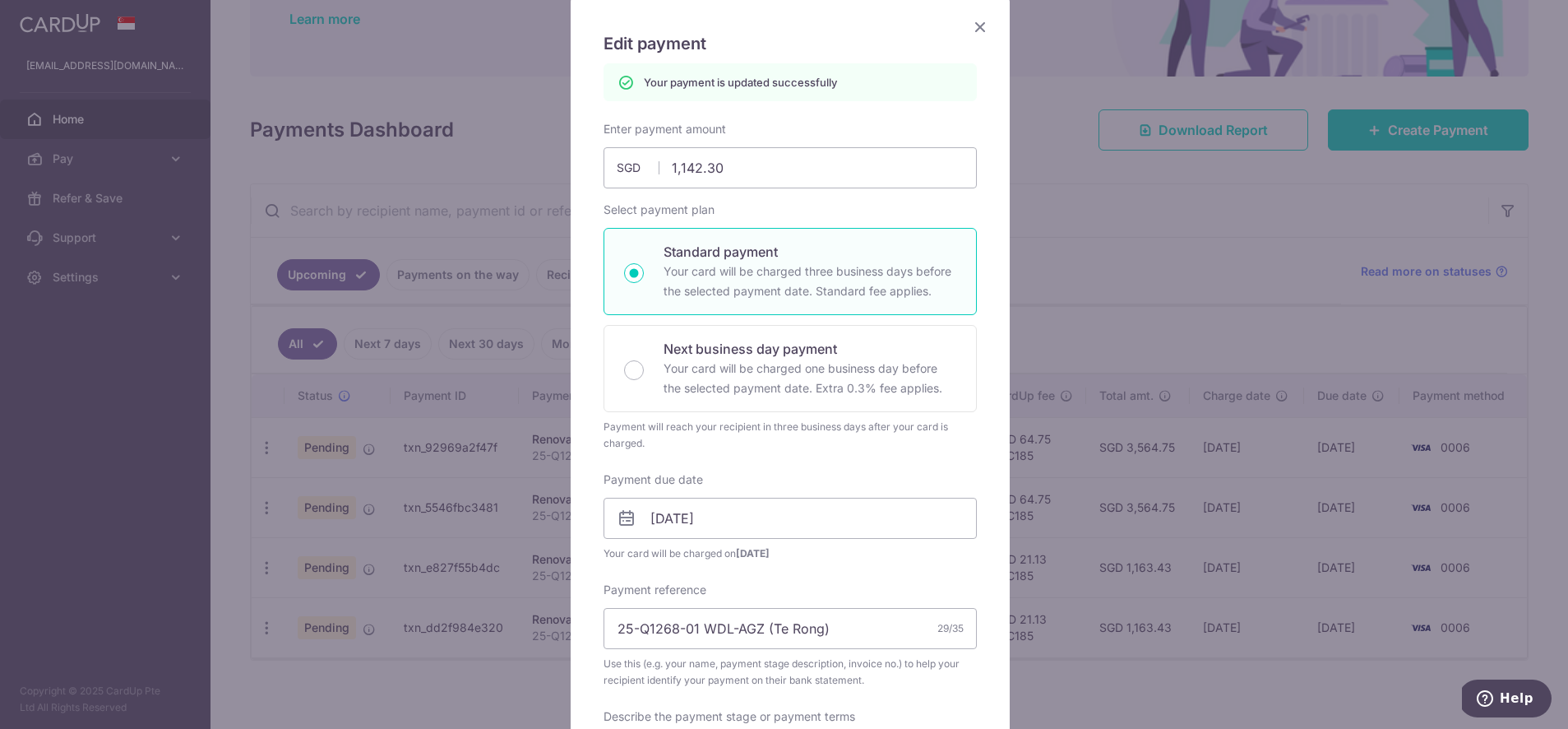
scroll to position [54, 0]
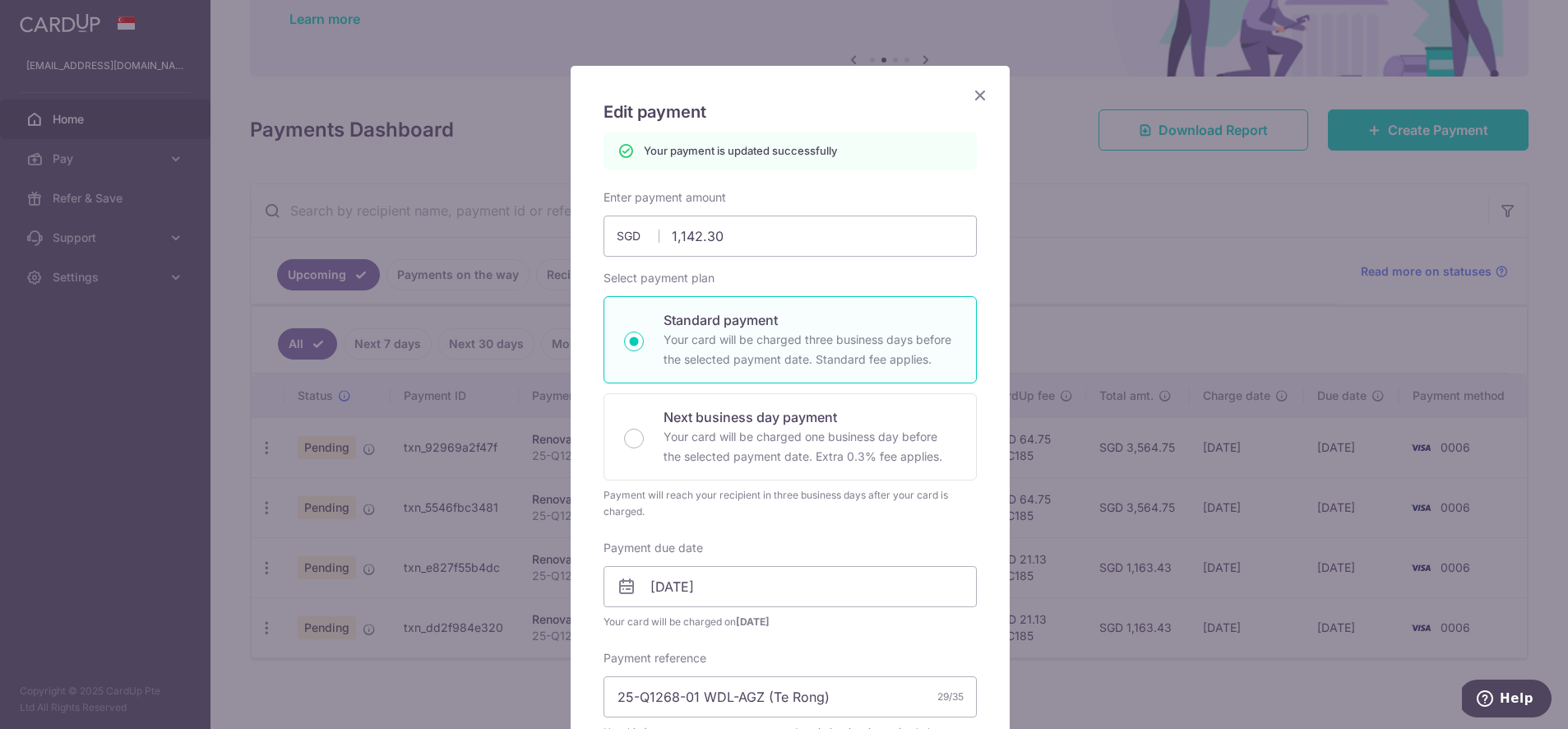
click at [972, 94] on icon "Close" at bounding box center [980, 96] width 20 height 21
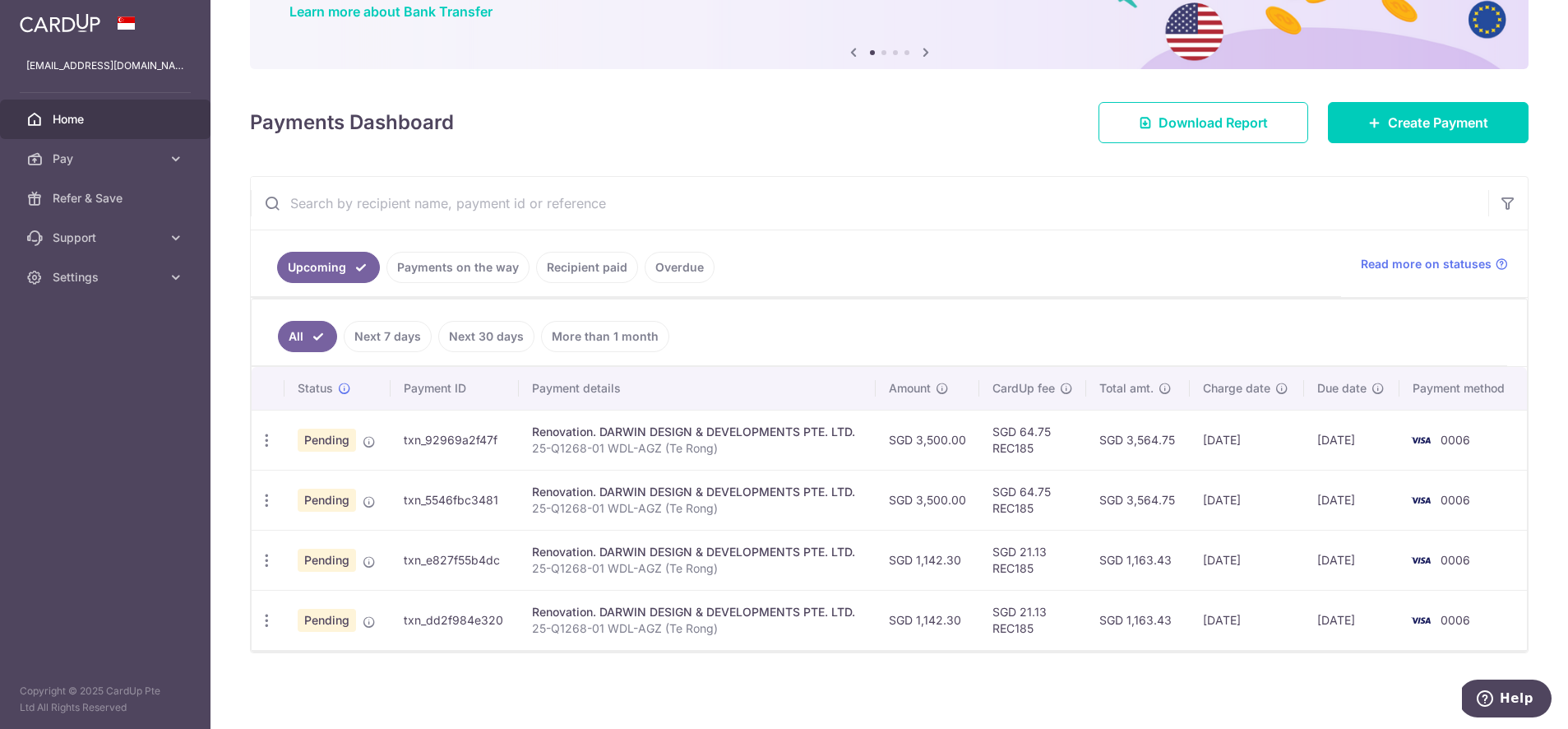
scroll to position [143, 0]
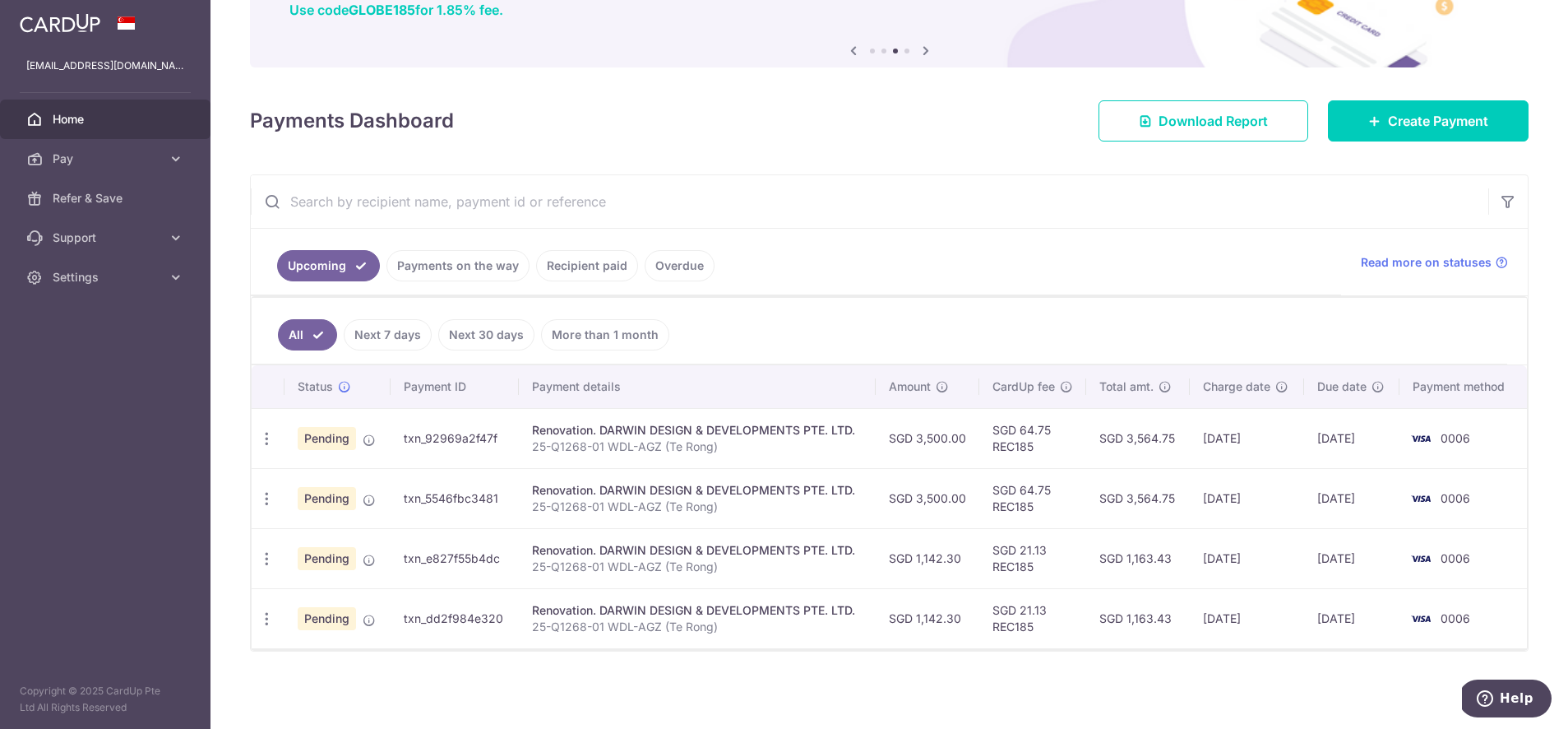
click at [413, 329] on link "Next 7 days" at bounding box center [388, 334] width 88 height 32
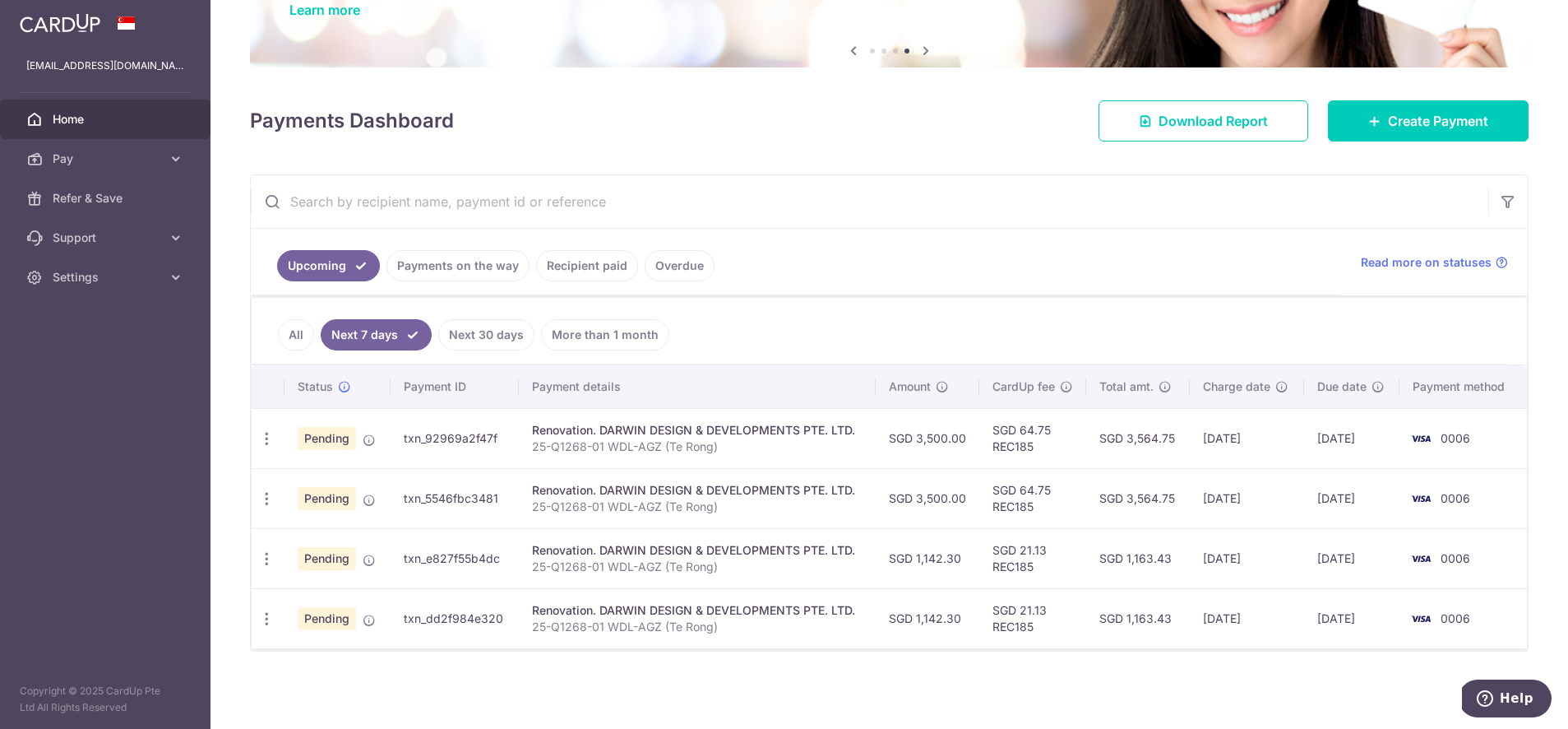
click at [292, 320] on link "All" at bounding box center [296, 334] width 36 height 32
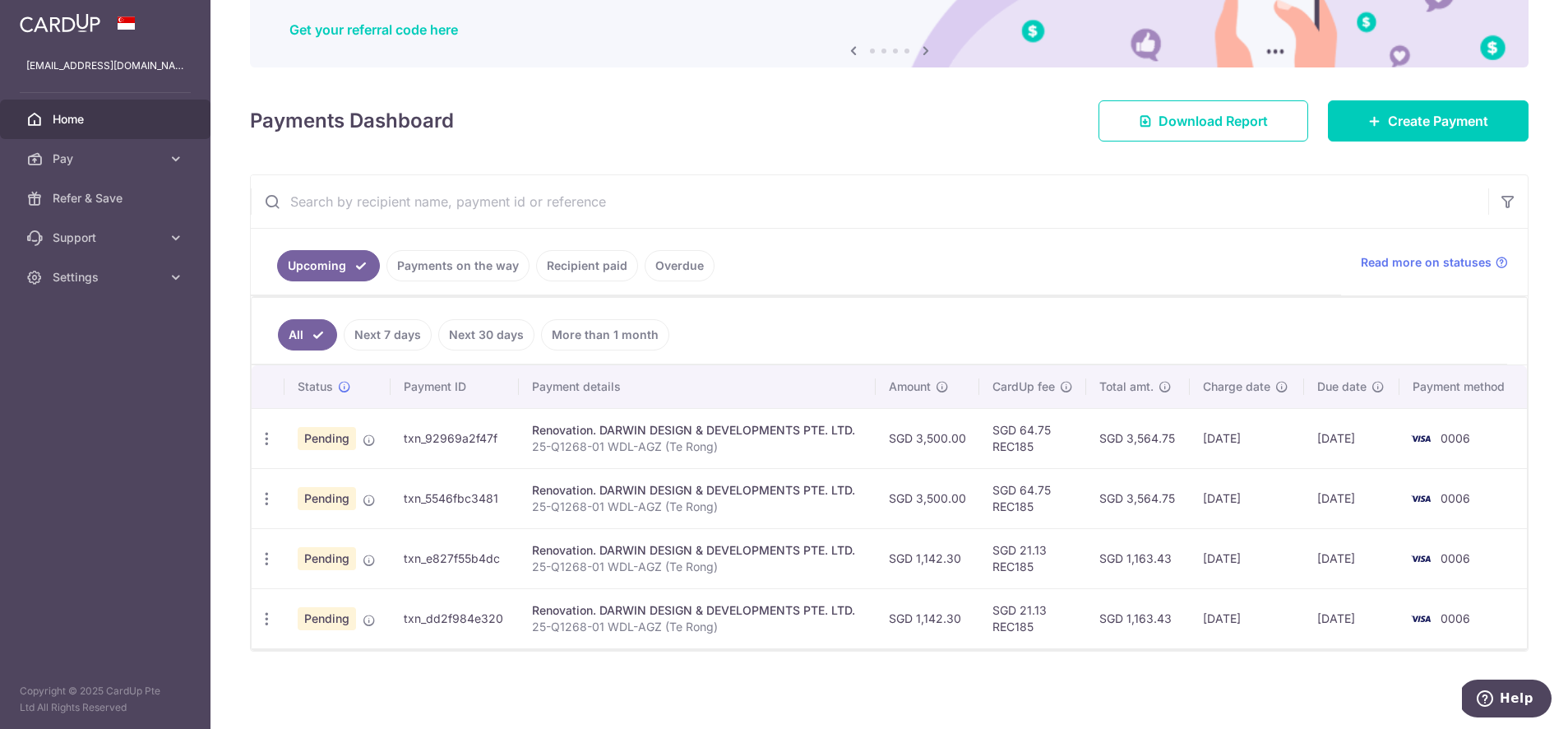
click at [477, 279] on link "Payments on the way" at bounding box center [458, 266] width 143 height 32
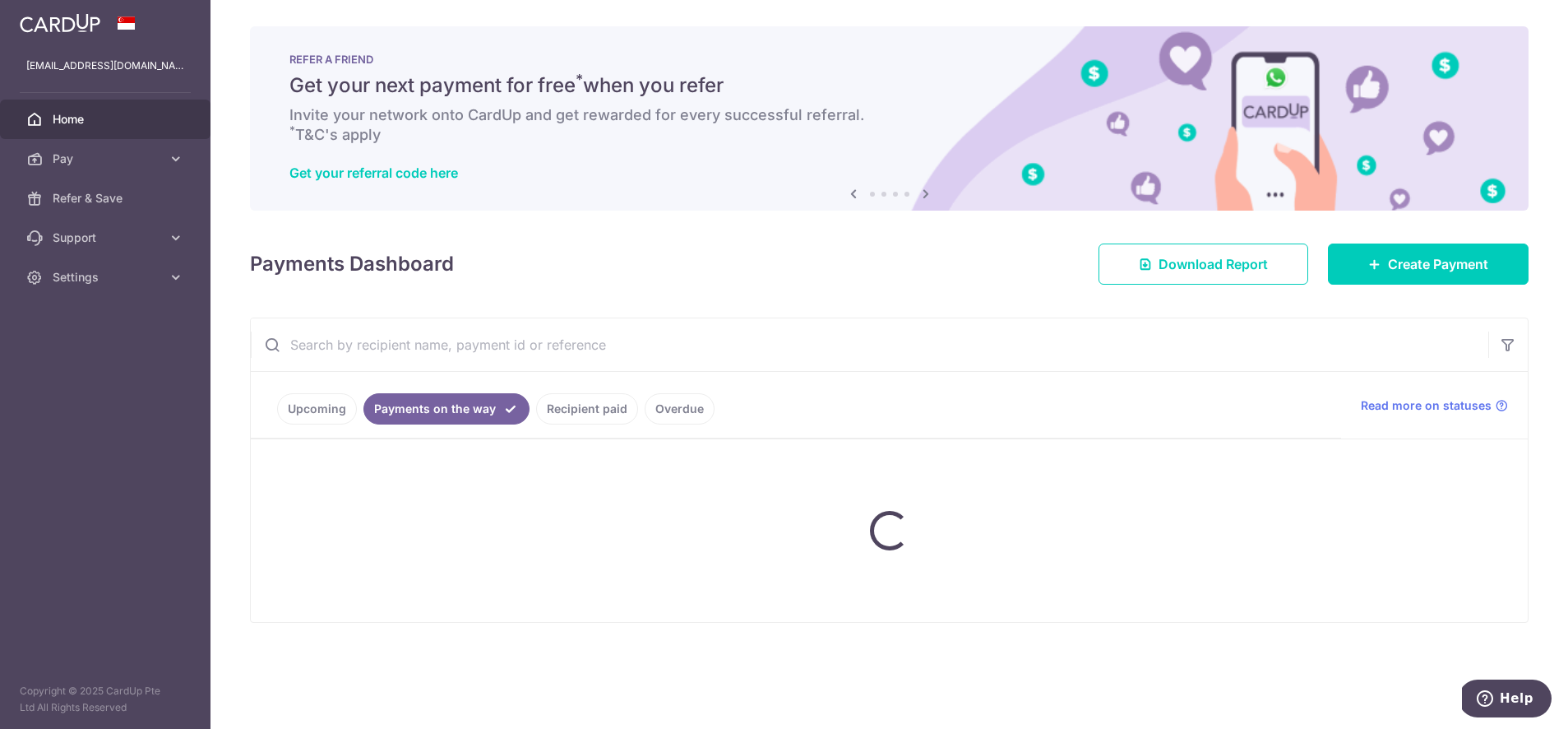
scroll to position [0, 0]
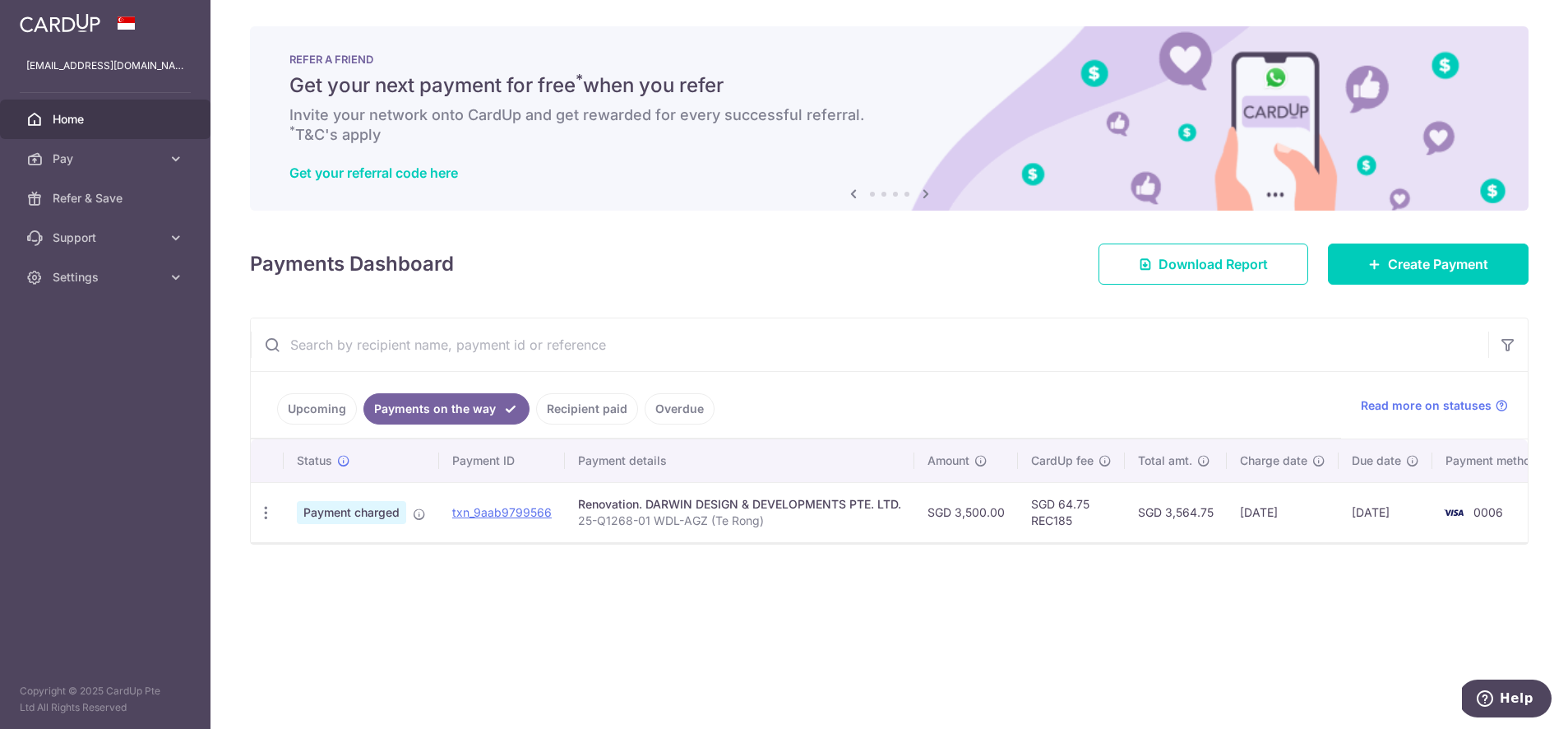
click at [317, 394] on link "Upcoming" at bounding box center [317, 409] width 80 height 32
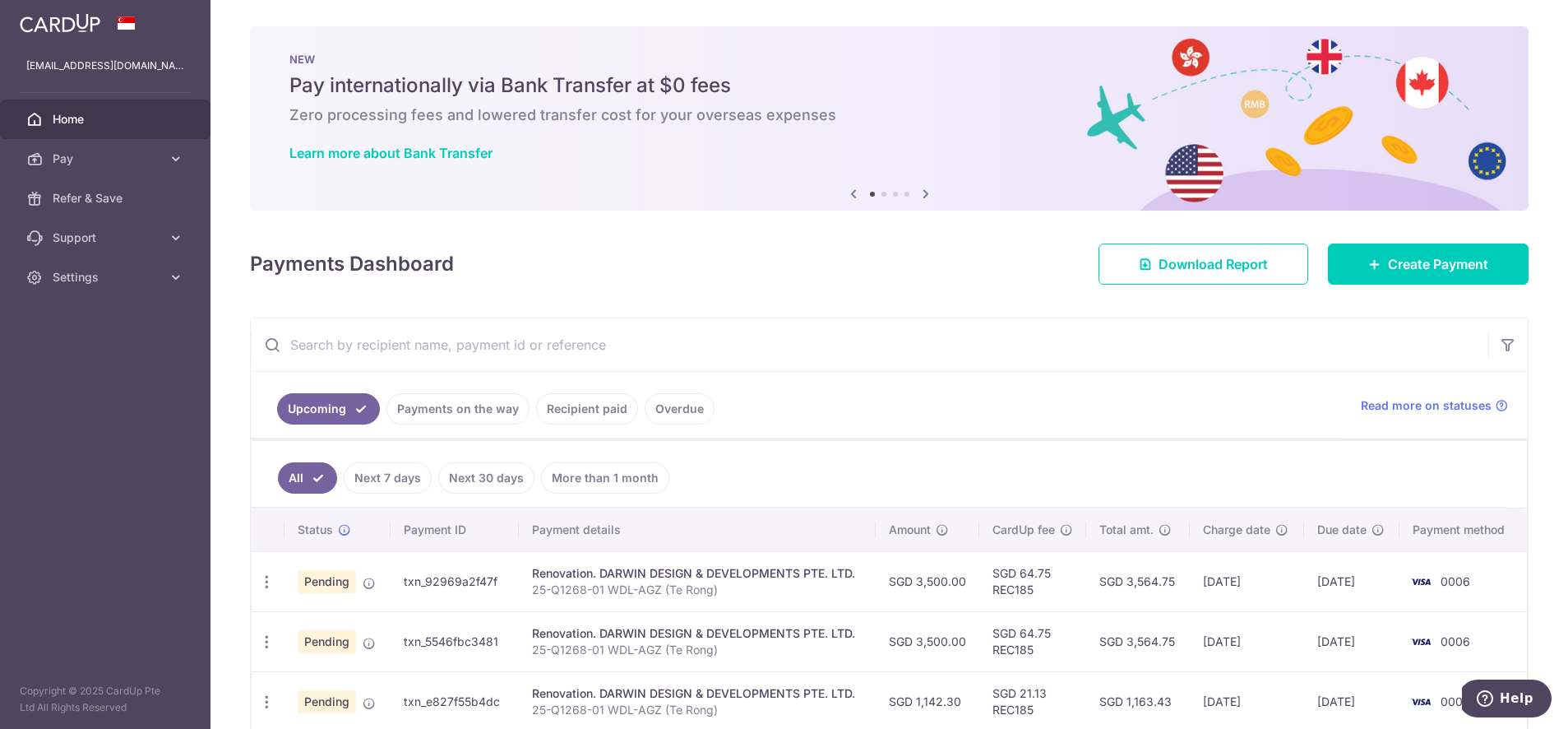
click at [412, 405] on link "Payments on the way" at bounding box center [458, 409] width 143 height 32
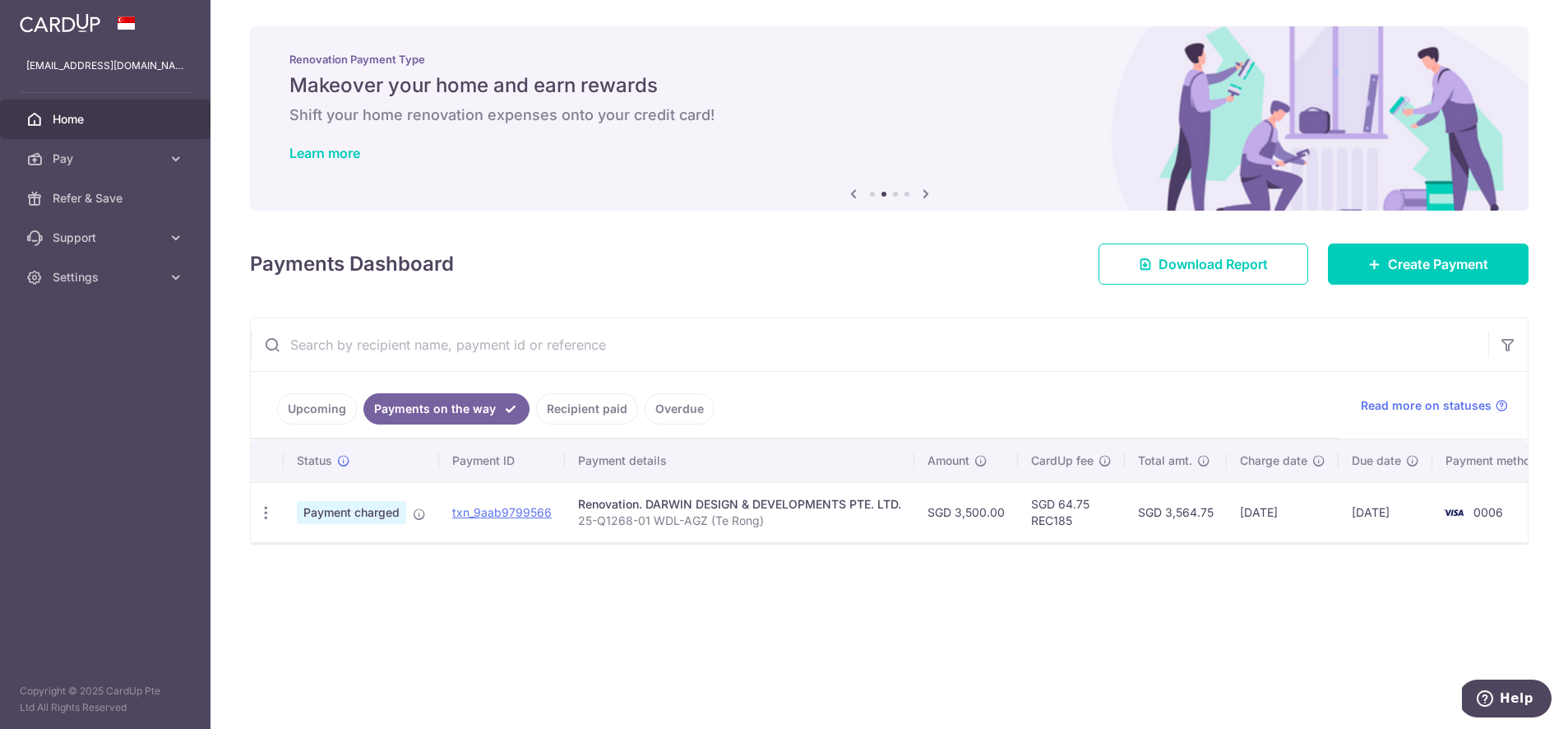
click at [325, 406] on link "Upcoming" at bounding box center [317, 409] width 80 height 32
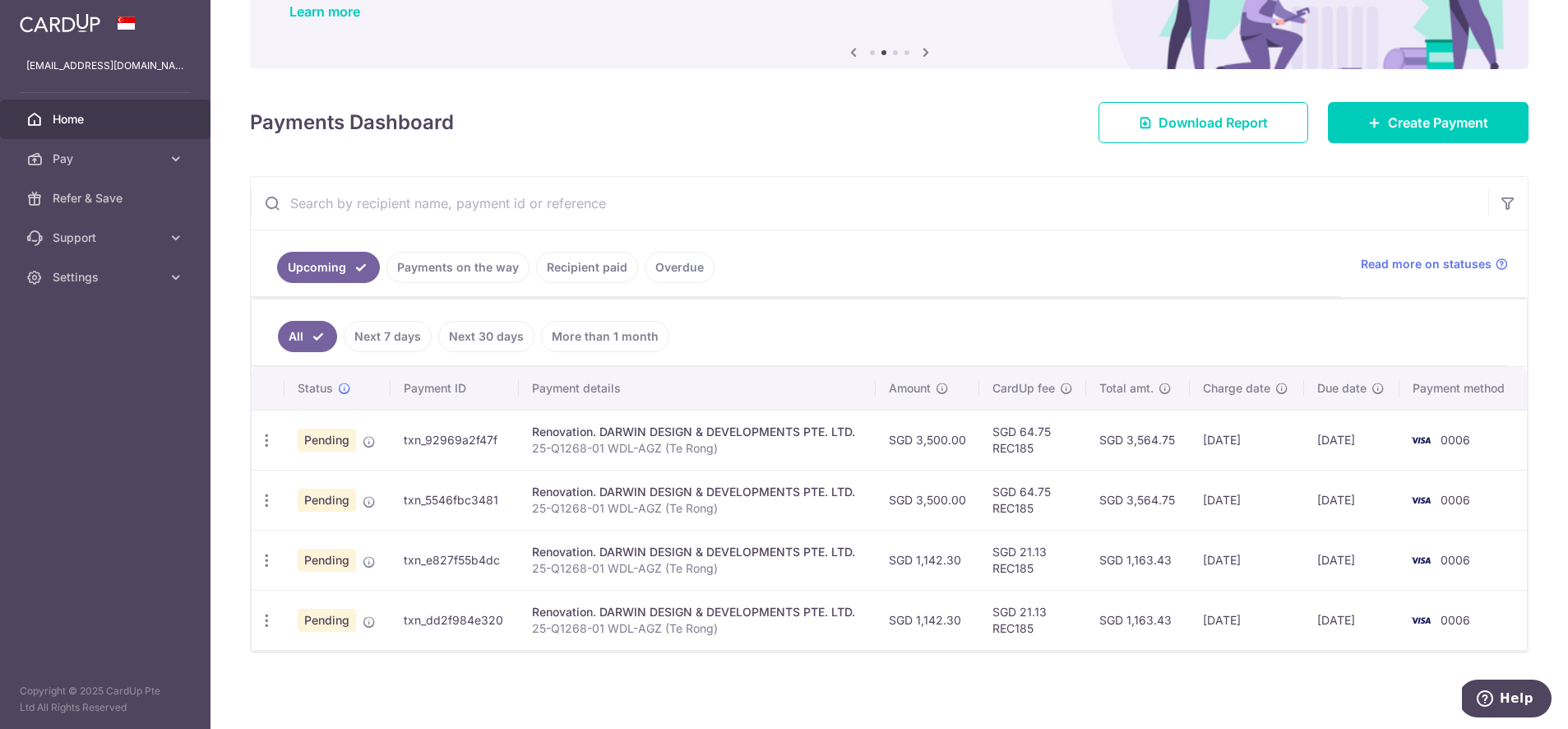
scroll to position [143, 0]
